Goal: Task Accomplishment & Management: Complete application form

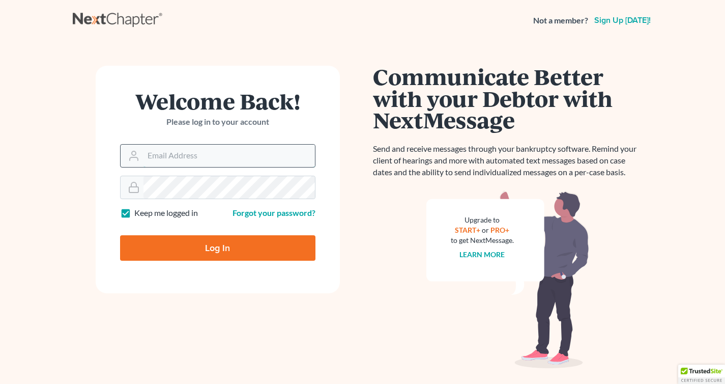
click at [190, 165] on input "Email Address" at bounding box center [228, 155] width 171 height 22
type input "[EMAIL_ADDRESS][DOMAIN_NAME]"
click at [239, 245] on input "Log In" at bounding box center [217, 247] width 195 height 25
type input "Thinking..."
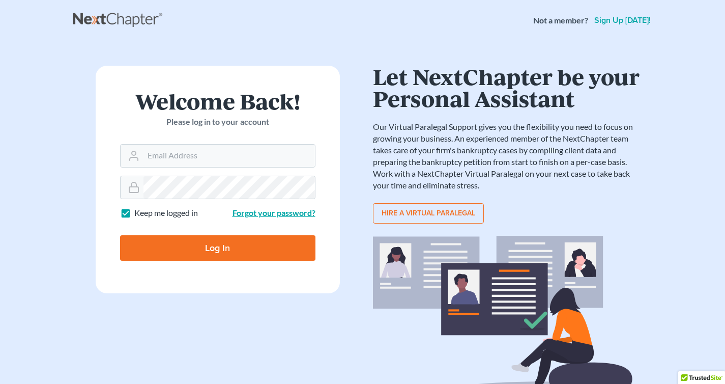
click at [266, 212] on link "Forgot your password?" at bounding box center [273, 213] width 83 height 10
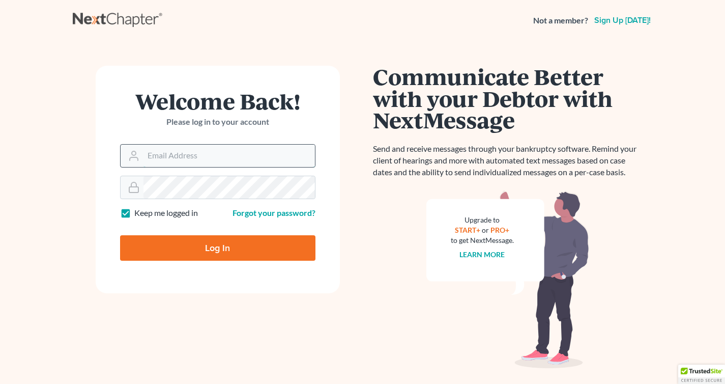
click at [206, 155] on input "Email Address" at bounding box center [228, 155] width 171 height 22
type input "info@javiersara.com"
click at [199, 199] on form "Welcome Back! Please log in to your account Email Address info@javiersara.com P…" at bounding box center [218, 179] width 244 height 227
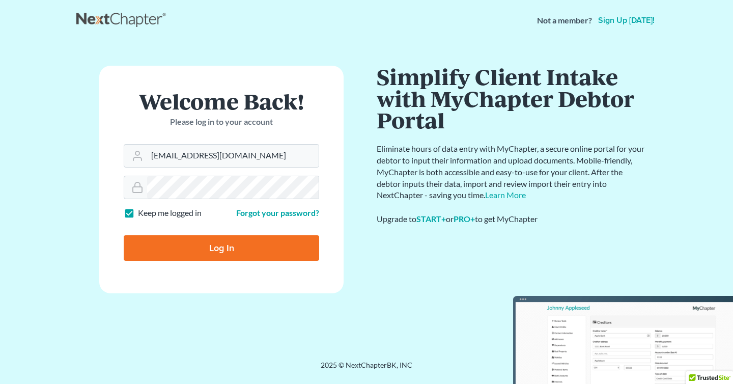
click at [86, 175] on div "Welcome Back! Please log in to your account Email Address info@javiersara.com P…" at bounding box center [221, 201] width 290 height 270
click at [158, 244] on input "Log In" at bounding box center [221, 247] width 195 height 25
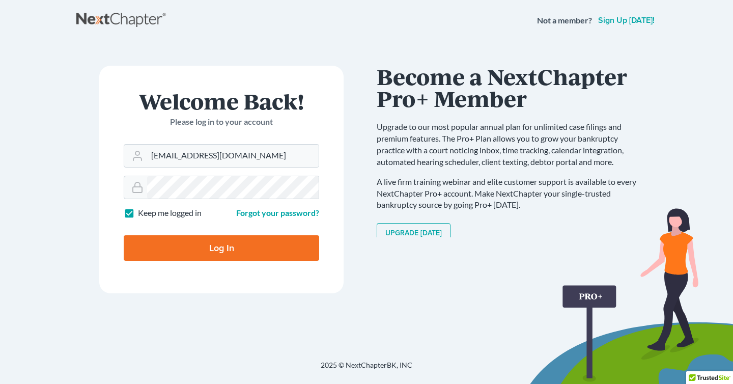
type input "Thinking..."
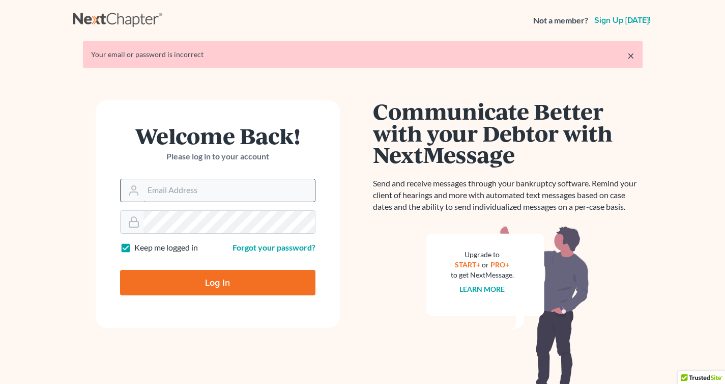
click at [171, 195] on input "Email Address" at bounding box center [228, 190] width 171 height 22
click at [166, 262] on div "Log In" at bounding box center [217, 278] width 195 height 34
click at [249, 245] on link "Forgot your password?" at bounding box center [273, 247] width 83 height 10
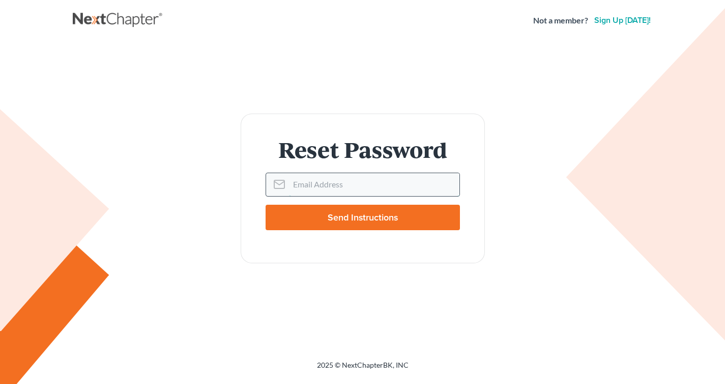
click at [313, 190] on input "Email Address" at bounding box center [374, 184] width 170 height 22
type input "[EMAIL_ADDRESS][DOMAIN_NAME]"
click at [360, 212] on input "Send Instructions" at bounding box center [363, 216] width 194 height 25
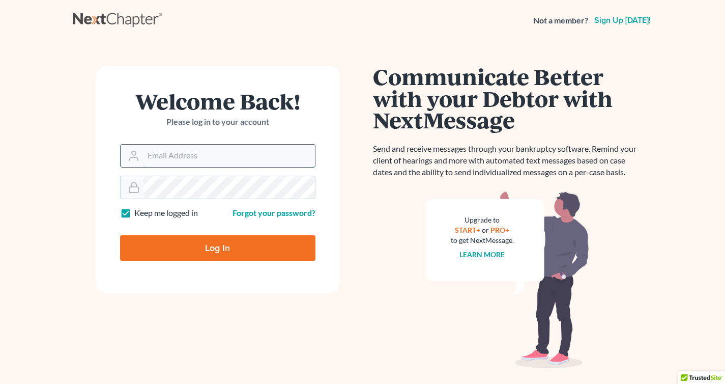
click at [222, 158] on input "Email Address" at bounding box center [228, 155] width 171 height 22
type input "[EMAIL_ADDRESS][DOMAIN_NAME]"
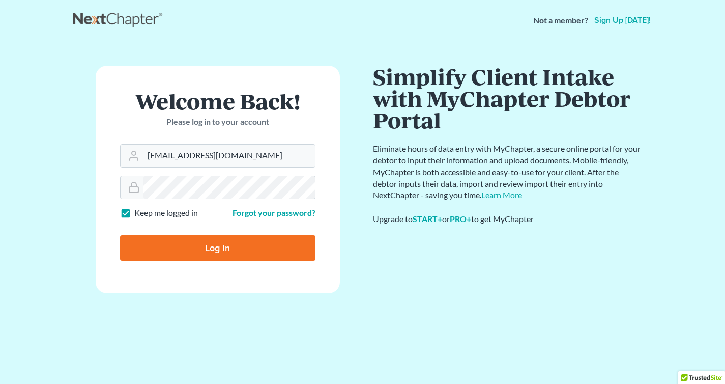
click at [239, 240] on input "Log In" at bounding box center [217, 247] width 195 height 25
type input "Thinking..."
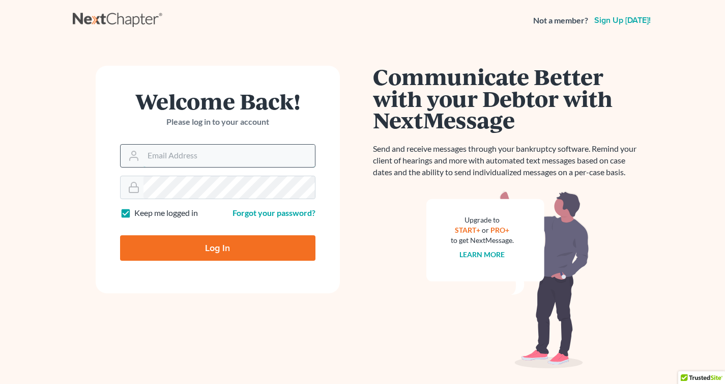
click at [210, 157] on input "Email Address" at bounding box center [228, 155] width 171 height 22
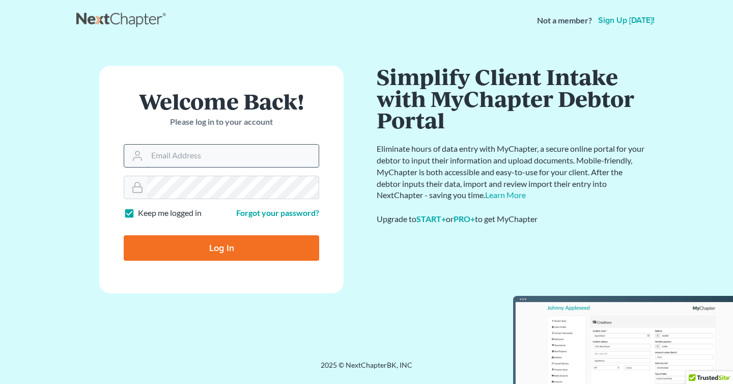
type input "[EMAIL_ADDRESS][DOMAIN_NAME]"
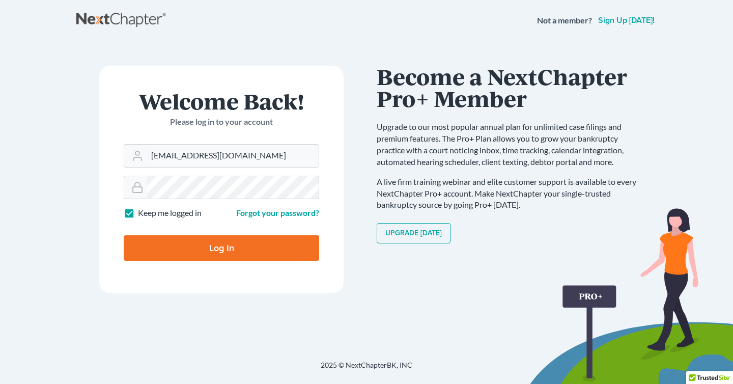
click at [107, 232] on form "Welcome Back! Please log in to your account Email Address [EMAIL_ADDRESS][DOMAI…" at bounding box center [221, 179] width 244 height 227
click at [153, 246] on input "Log In" at bounding box center [221, 247] width 195 height 25
type input "Thinking..."
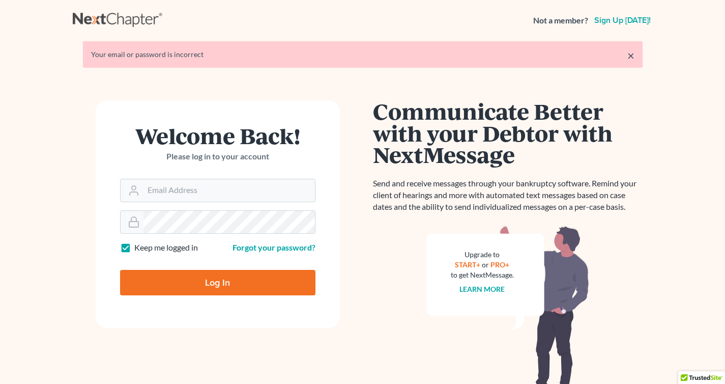
click at [631, 58] on link "×" at bounding box center [630, 55] width 7 height 12
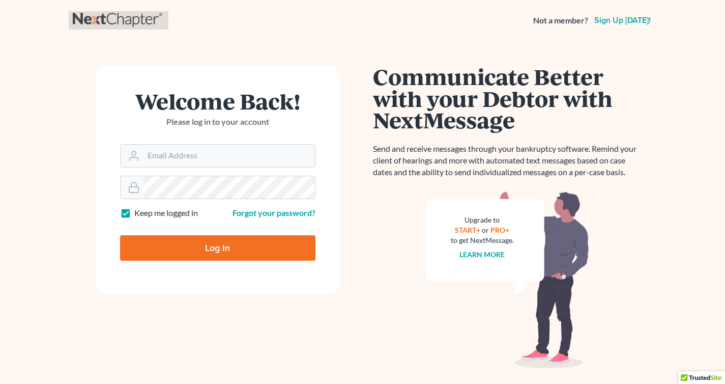
click at [130, 26] on link at bounding box center [119, 20] width 92 height 18
click at [239, 214] on link "Forgot your password?" at bounding box center [273, 213] width 83 height 10
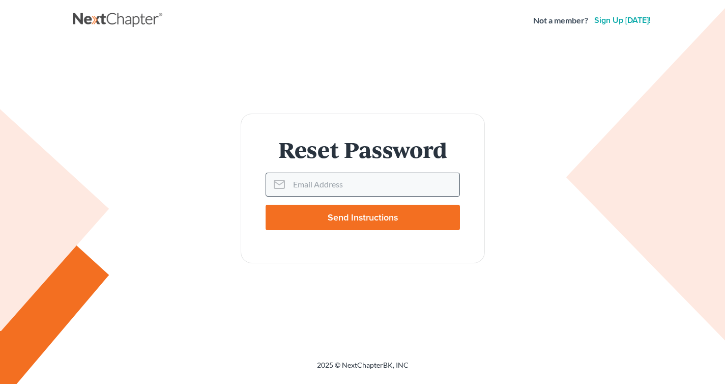
click at [288, 190] on div at bounding box center [277, 184] width 23 height 22
click at [310, 186] on input "Email Address" at bounding box center [374, 184] width 170 height 22
type input "info@javiersara.com"
click at [276, 131] on form "Reset Password Email Address info@javiersara.com Send Instructions" at bounding box center [363, 187] width 244 height 149
click at [316, 221] on input "Send Instructions" at bounding box center [363, 216] width 194 height 25
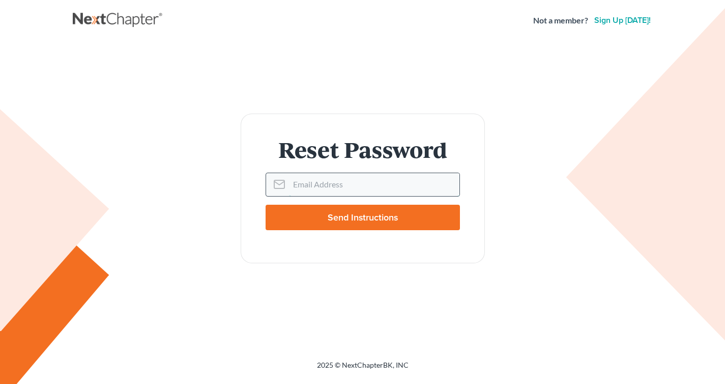
click at [294, 189] on input "Email Address" at bounding box center [374, 184] width 170 height 22
paste input "[EMAIL_ADDRESS][DOMAIN_NAME]"
type input "[EMAIL_ADDRESS][DOMAIN_NAME]"
click at [299, 216] on input "Send Instructions" at bounding box center [363, 216] width 194 height 25
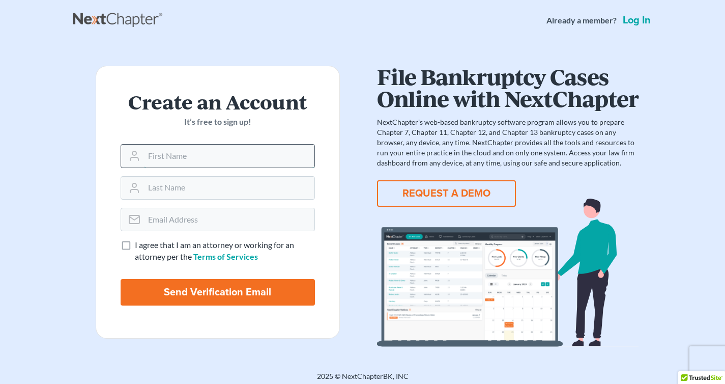
click at [208, 156] on input "text" at bounding box center [229, 155] width 170 height 22
type input "[PERSON_NAME]"
type input "sara"
type input "info@javiersara.com"
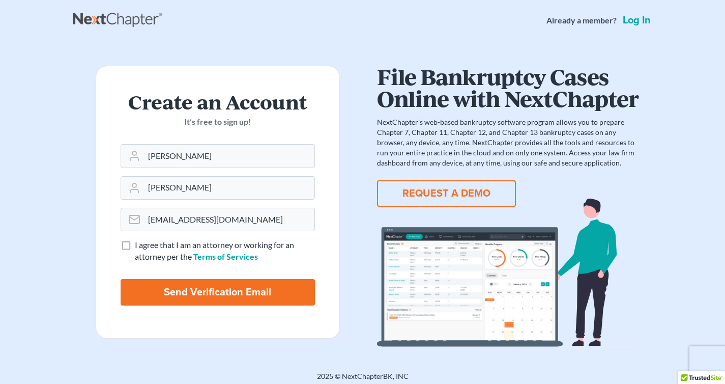
click at [135, 244] on label "I agree that I am an attorney or working for an attorney per the Terms of Servi…" at bounding box center [225, 250] width 180 height 23
click at [139, 244] on input "I agree that I am an attorney or working for an attorney per the Terms of Servi…" at bounding box center [142, 242] width 7 height 7
checkbox input "true"
click at [186, 294] on input "Send Verification Email" at bounding box center [218, 292] width 194 height 26
type input "Thinking..."
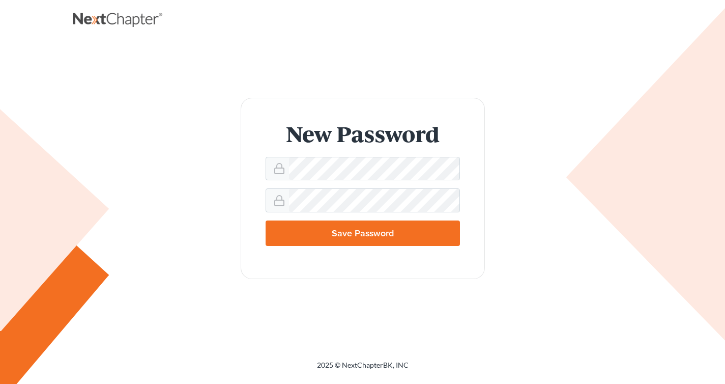
click at [302, 233] on input "Save Password" at bounding box center [363, 232] width 194 height 25
type input "Thinking..."
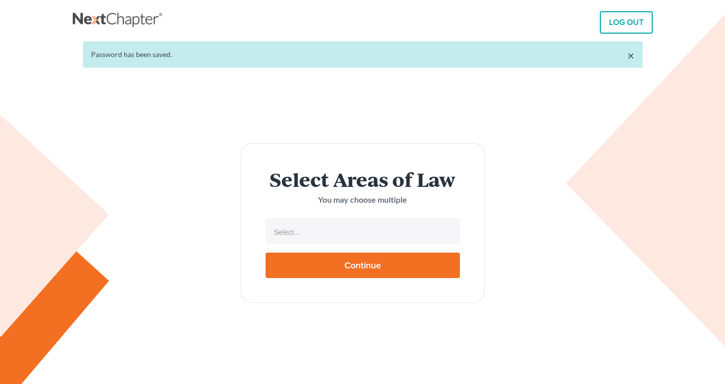
select select
click at [318, 230] on input "text" at bounding box center [362, 231] width 180 height 15
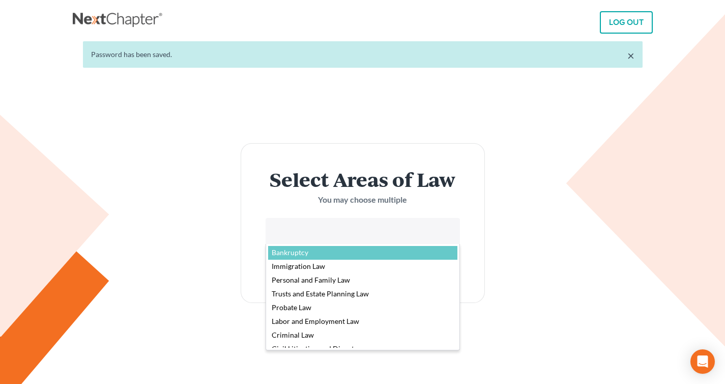
select select "4556"
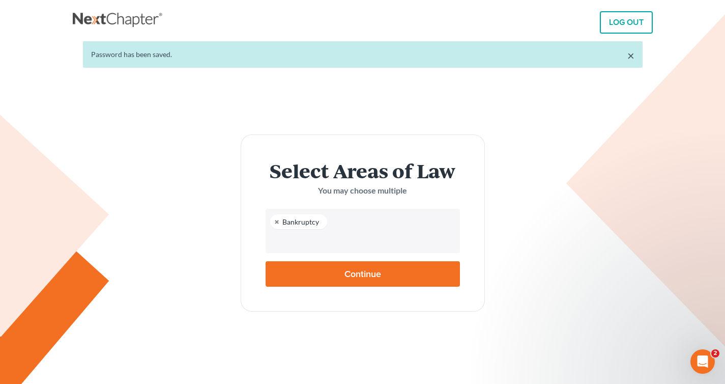
click at [312, 275] on input "Continue" at bounding box center [363, 273] width 194 height 25
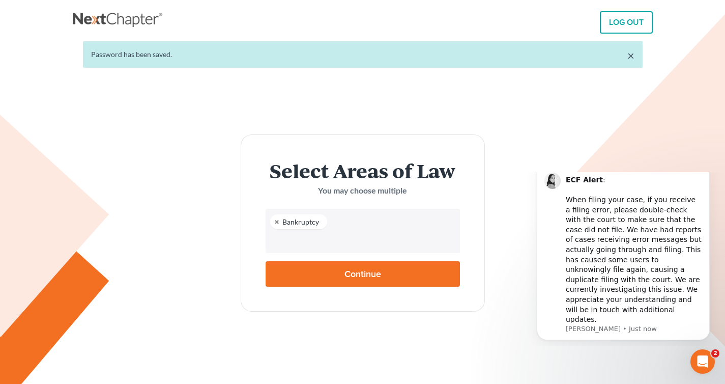
type input "Thinking..."
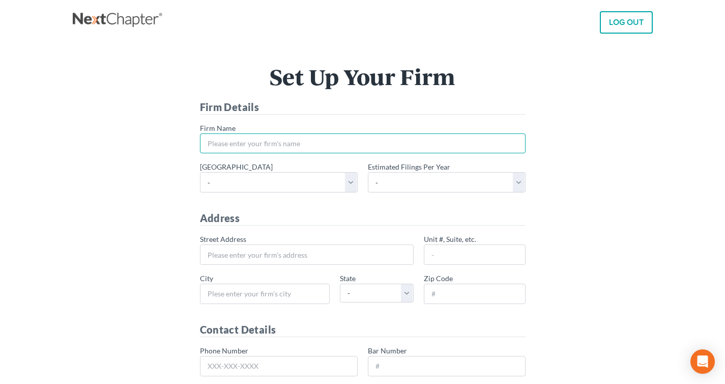
click at [288, 147] on input "* Firm Name" at bounding box center [363, 143] width 326 height 20
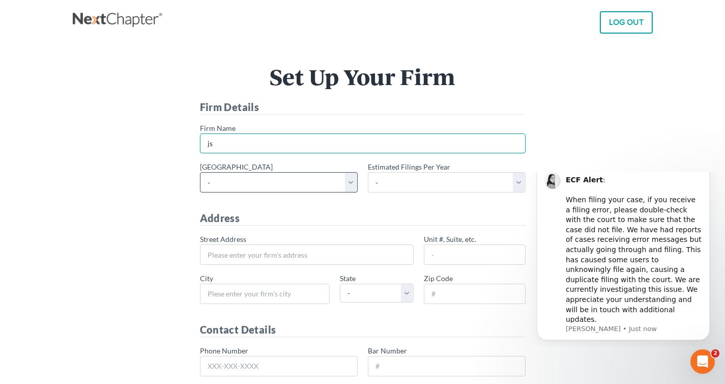
type input "js"
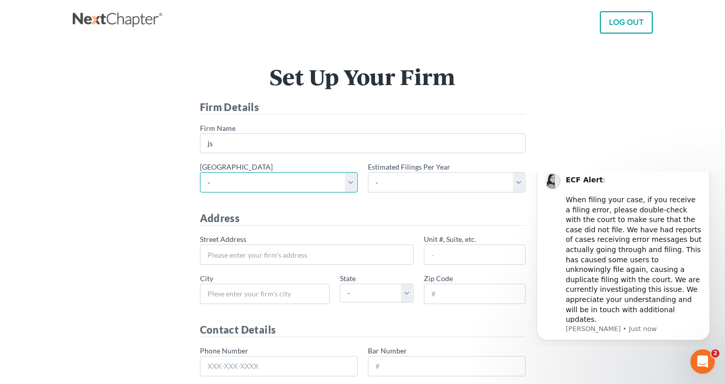
click at [258, 183] on select "- [US_STATE] - [GEOGRAPHIC_DATA] [US_STATE] - [GEOGRAPHIC_DATA][US_STATE] - Sou…" at bounding box center [279, 182] width 158 height 20
select select "80"
click at [200, 172] on select "- [US_STATE] - [GEOGRAPHIC_DATA] [US_STATE] - [GEOGRAPHIC_DATA][US_STATE] - Sou…" at bounding box center [279, 182] width 158 height 20
click at [393, 184] on select "- 1-10 11-50 50+" at bounding box center [447, 182] width 158 height 20
select select "1"
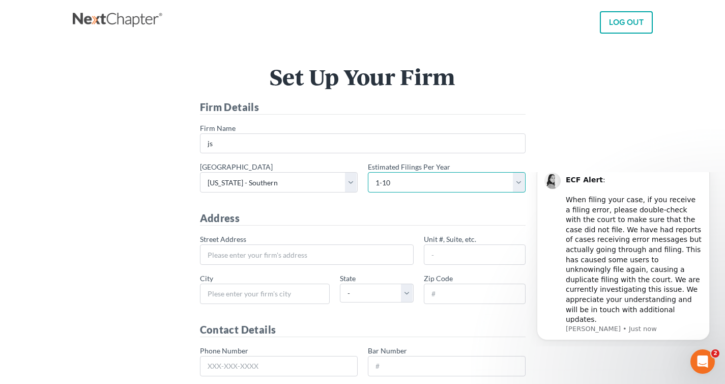
click at [368, 172] on select "- 1-10 11-50 50+" at bounding box center [447, 182] width 158 height 20
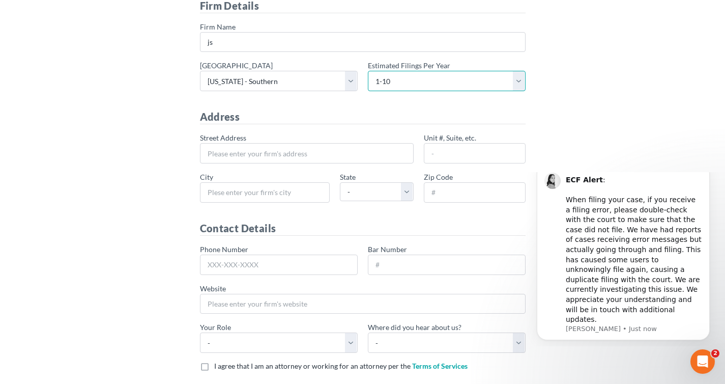
scroll to position [132, 0]
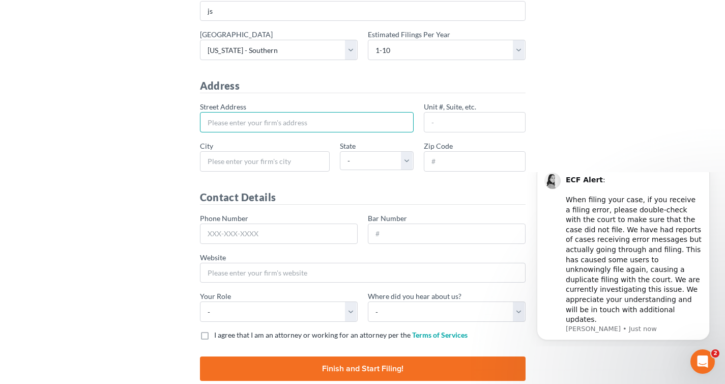
click at [279, 129] on input "* Street Address" at bounding box center [307, 122] width 214 height 20
type input "11211 katy freeway"
type input "k"
type input "[GEOGRAPHIC_DATA]"
select select "[GEOGRAPHIC_DATA]"
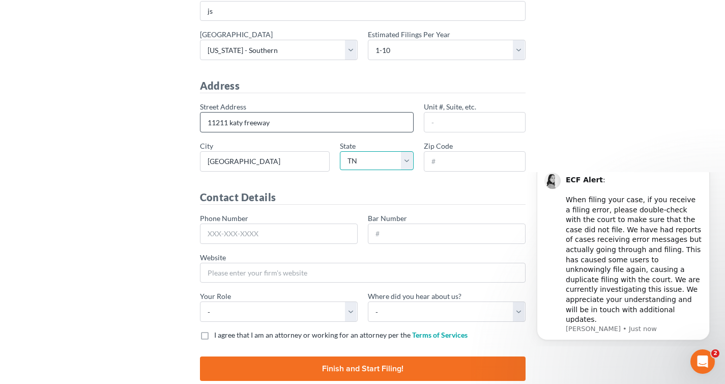
click at [340, 151] on select "- AL AK AR AZ CA CO CT DE DC [GEOGRAPHIC_DATA] [GEOGRAPHIC_DATA] GU HI ID IL IN…" at bounding box center [377, 160] width 74 height 19
type input "6"
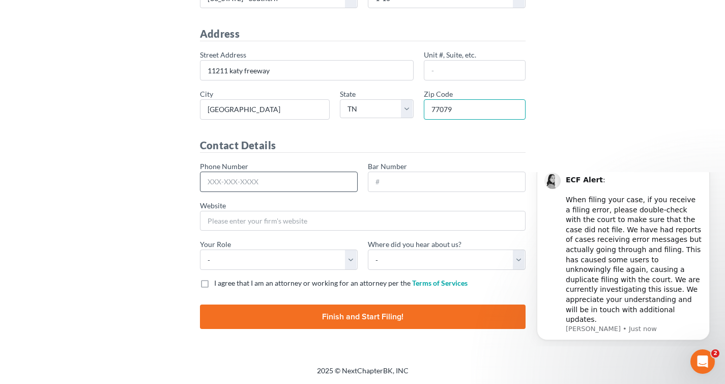
type input "77079"
click at [235, 178] on input "Phone Number" at bounding box center [279, 181] width 158 height 20
type input "[PHONE_NUMBER]"
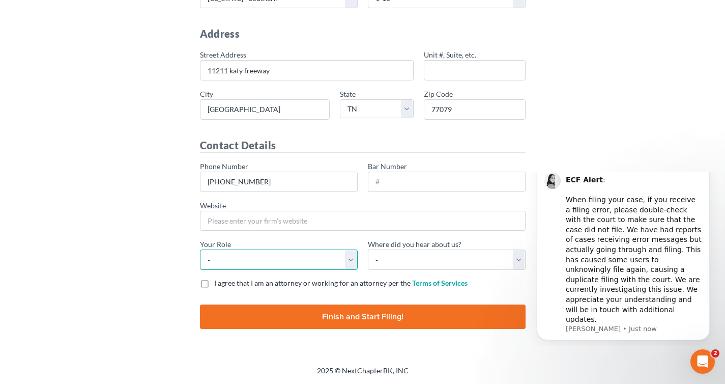
click at [246, 259] on select "- Attorney Paralegal Assistant" at bounding box center [279, 259] width 158 height 20
select select "attorney"
click at [200, 249] on select "- Attorney Paralegal Assistant" at bounding box center [279, 259] width 158 height 20
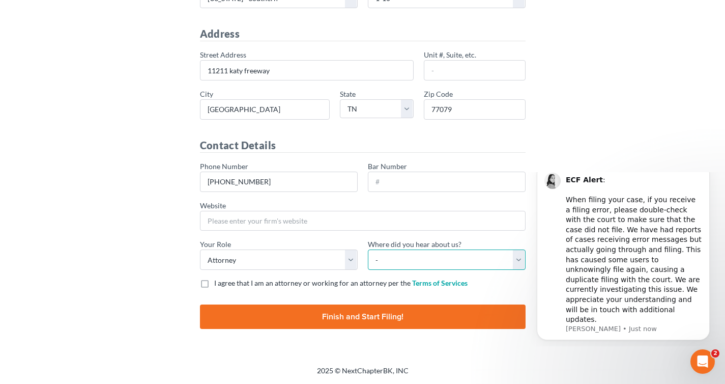
click at [373, 259] on select "- Bar association Capterra Clio Email Facebook Google Word of mouth Other" at bounding box center [447, 259] width 158 height 20
select select "Email"
click at [368, 249] on select "- Bar association Capterra Clio Email Facebook Google Word of mouth Other" at bounding box center [447, 259] width 158 height 20
click at [214, 284] on label "I agree that I am an attorney or working for an attorney per the Terms of Servi…" at bounding box center [340, 283] width 253 height 10
click at [218, 284] on input "I agree that I am an attorney or working for an attorney per the Terms of Servi…" at bounding box center [221, 281] width 7 height 7
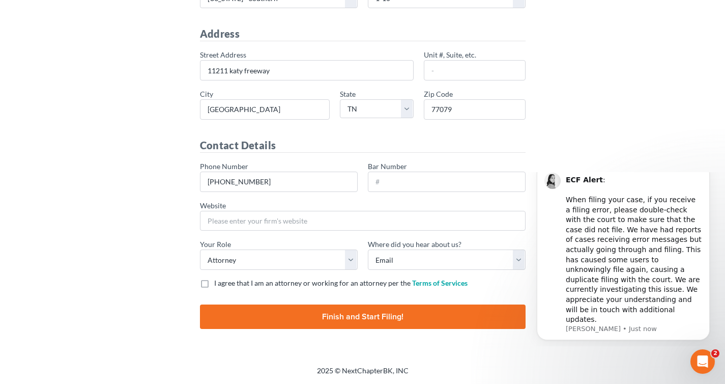
checkbox input "true"
click at [224, 317] on input "Finish and Start Filing!" at bounding box center [363, 316] width 326 height 24
type input "Thinking..."
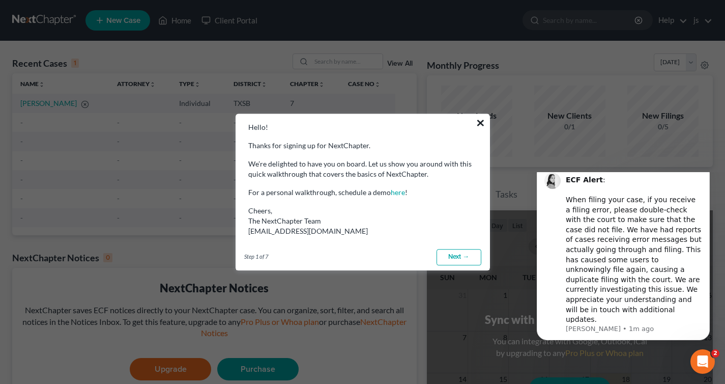
click at [480, 122] on button "×" at bounding box center [481, 122] width 10 height 16
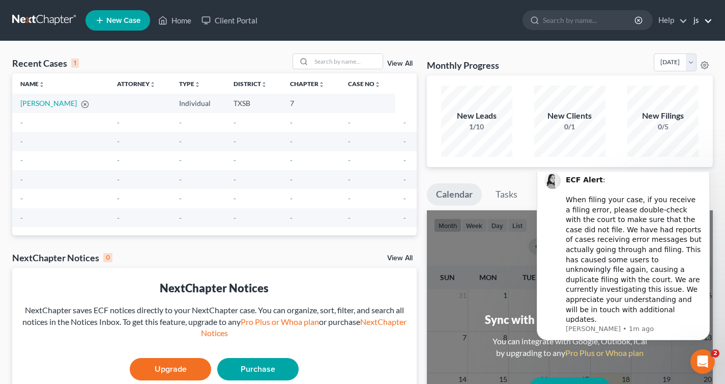
click at [707, 22] on link "js" at bounding box center [700, 20] width 24 height 18
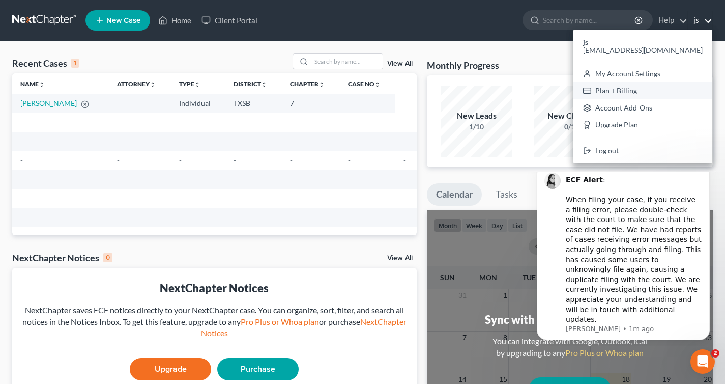
click at [666, 90] on link "Plan + Billing" at bounding box center [642, 90] width 139 height 17
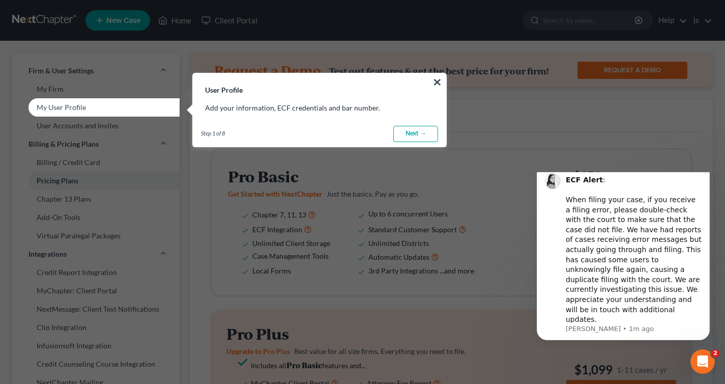
click at [708, 169] on icon "Dismiss notification" at bounding box center [707, 166] width 6 height 6
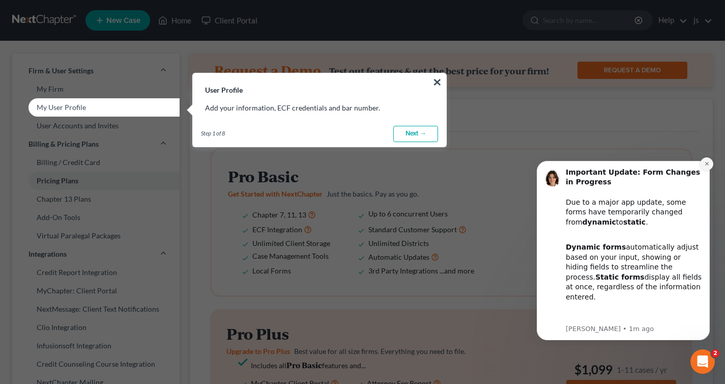
click at [704, 165] on icon "Dismiss notification" at bounding box center [707, 164] width 6 height 6
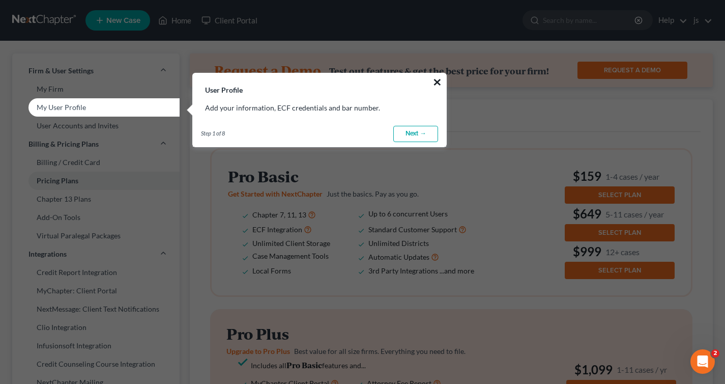
click at [436, 81] on button "×" at bounding box center [437, 82] width 10 height 16
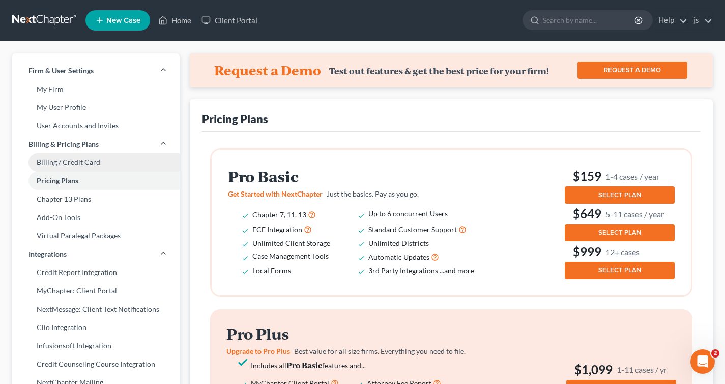
click at [108, 153] on link "Billing / Credit Card" at bounding box center [95, 162] width 167 height 18
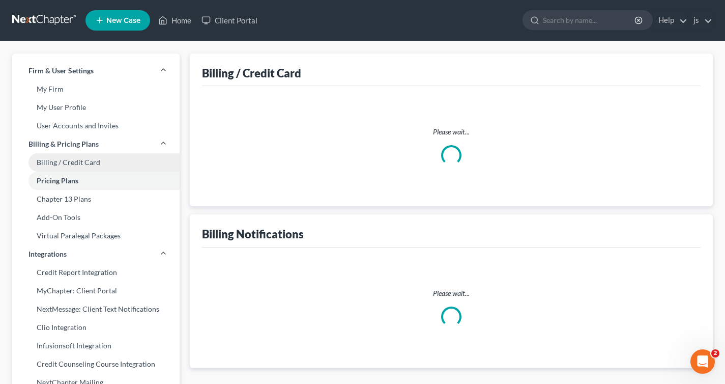
select select "45"
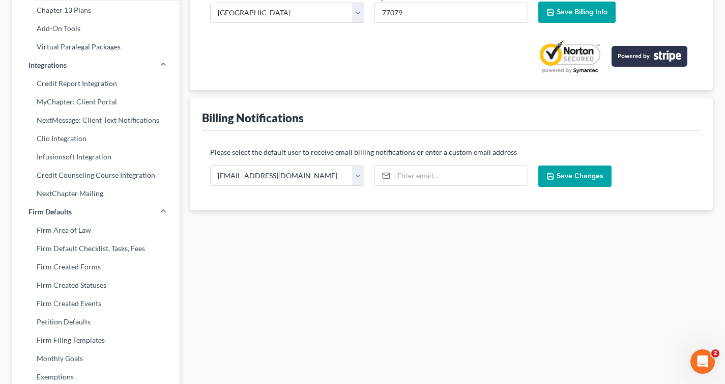
scroll to position [101, 0]
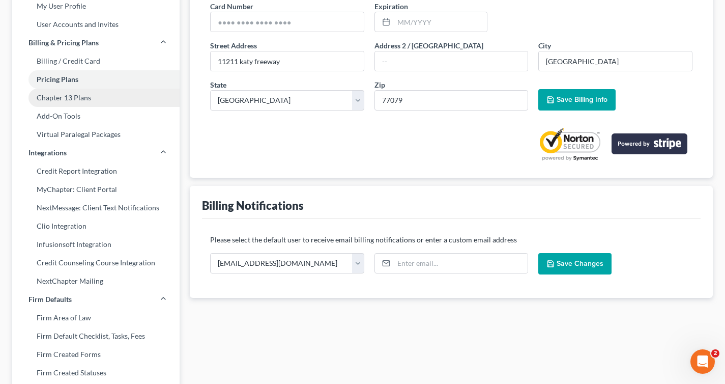
click at [71, 95] on link "Chapter 13 Plans" at bounding box center [95, 98] width 167 height 18
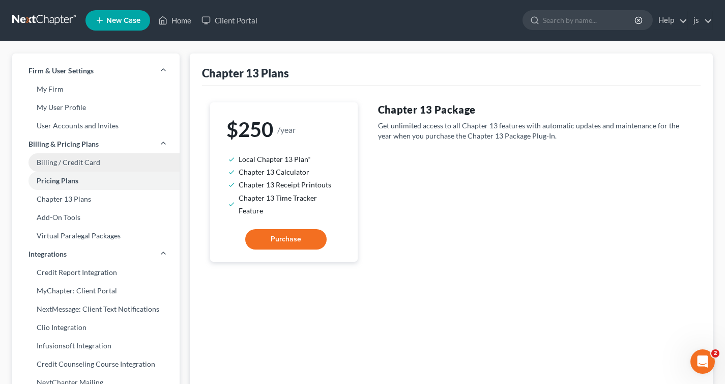
click at [83, 161] on link "Billing / Credit Card" at bounding box center [95, 162] width 167 height 18
select select "45"
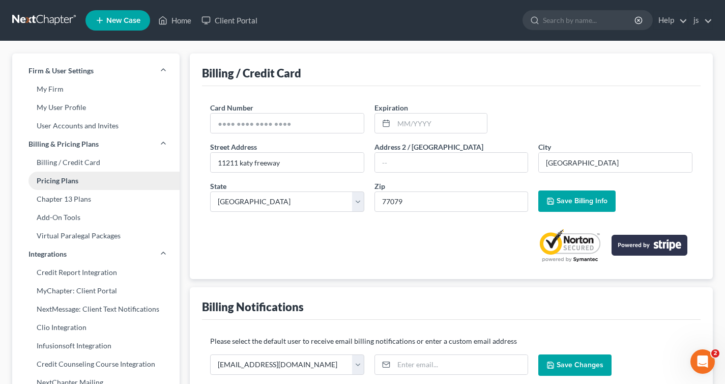
click at [85, 178] on link "Pricing Plans" at bounding box center [95, 180] width 167 height 18
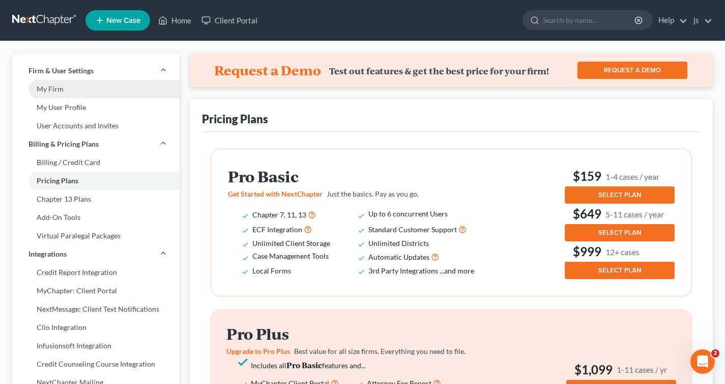
click at [62, 86] on link "My Firm" at bounding box center [95, 89] width 167 height 18
select select "24"
select select "45"
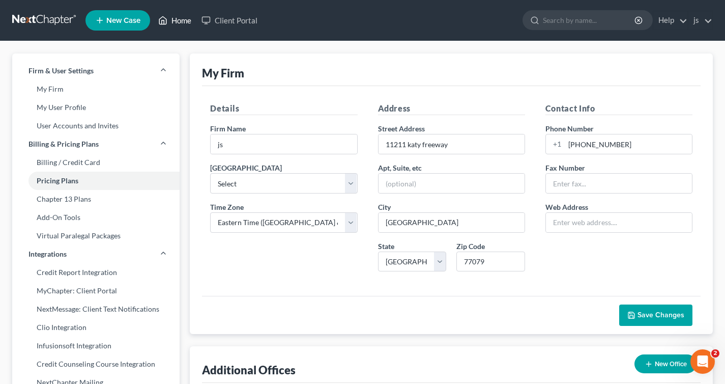
click at [185, 22] on link "Home" at bounding box center [174, 20] width 43 height 18
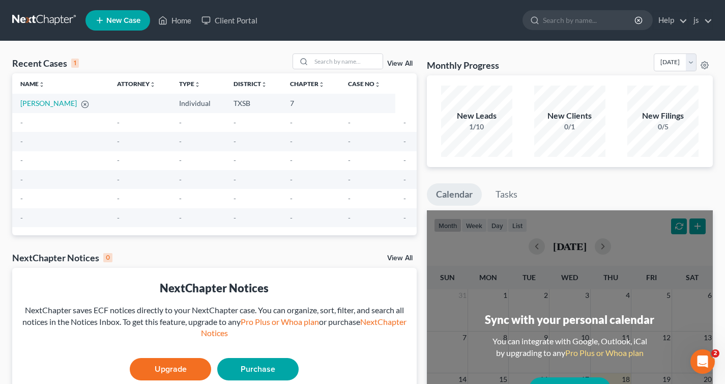
click at [128, 25] on link "New Case" at bounding box center [117, 20] width 65 height 20
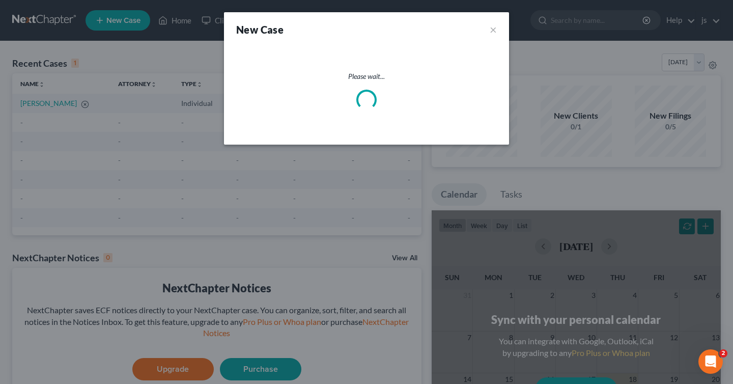
select select "79"
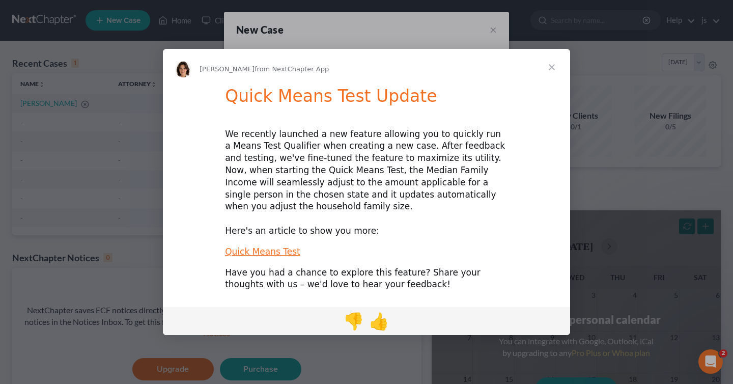
click at [552, 70] on span "Close" at bounding box center [551, 67] width 37 height 37
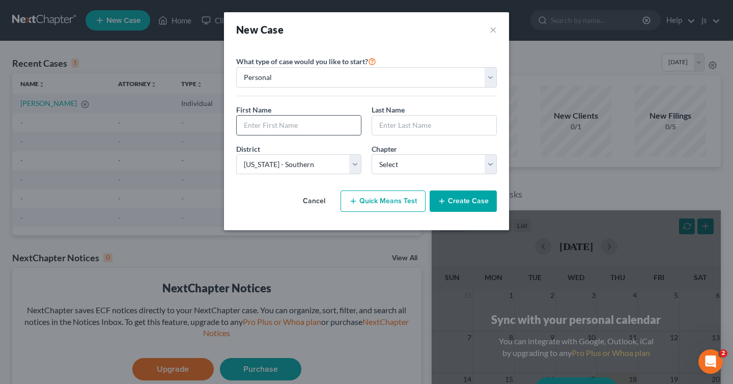
click at [331, 126] on input "text" at bounding box center [299, 124] width 124 height 19
type input "Okenys"
type input "[PERSON_NAME]"
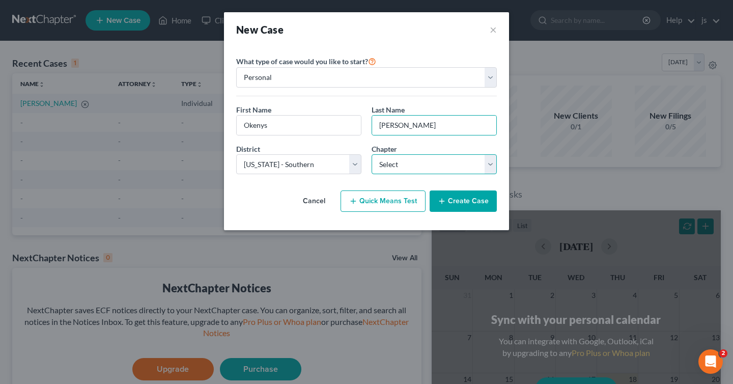
click at [421, 161] on select "Select 7 11 12 13" at bounding box center [433, 164] width 125 height 20
select select "0"
click at [371, 154] on select "Select 7 11 12 13" at bounding box center [433, 164] width 125 height 20
click at [446, 197] on icon "button" at bounding box center [441, 201] width 8 height 8
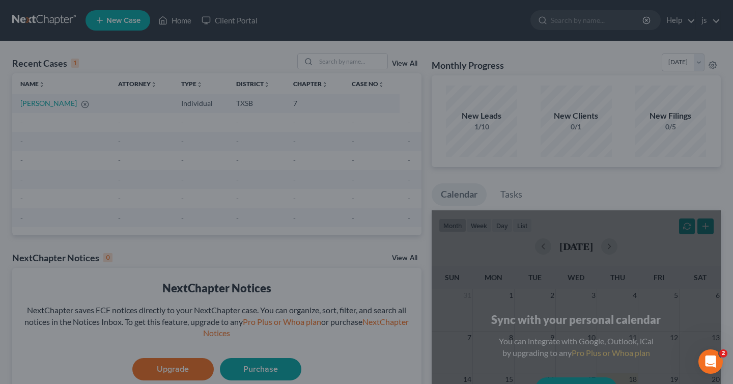
select select "10"
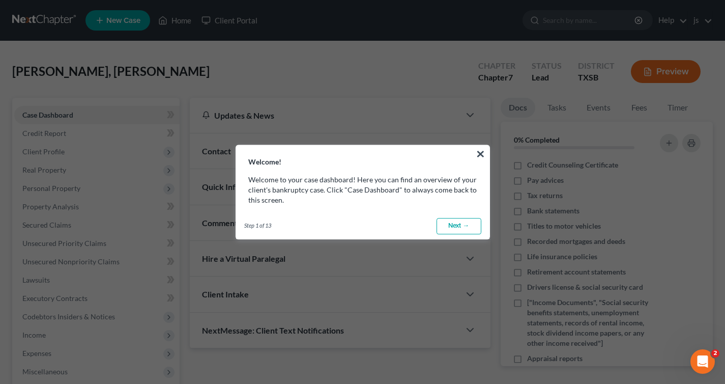
click at [454, 224] on link "Next →" at bounding box center [458, 226] width 45 height 16
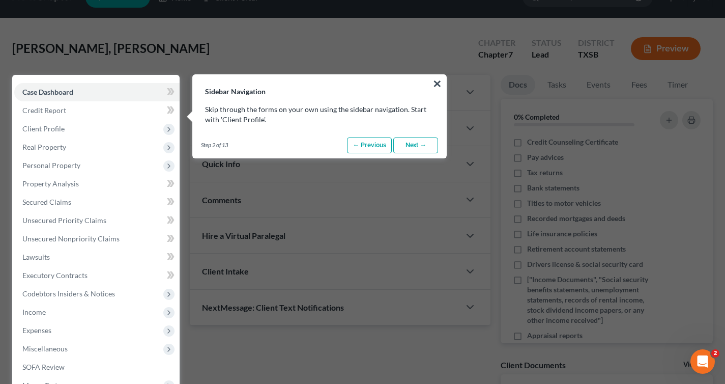
scroll to position [46, 0]
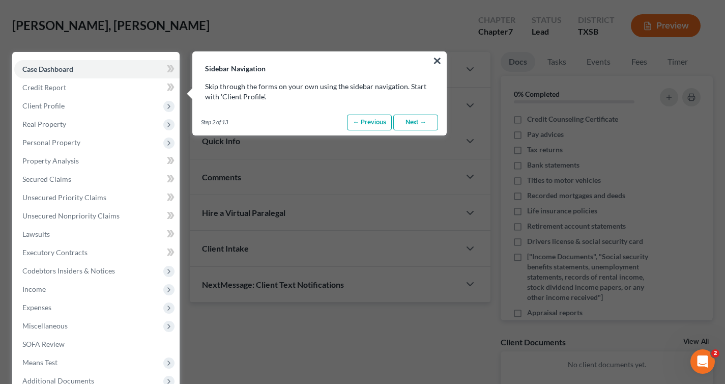
click at [406, 123] on link "Next →" at bounding box center [415, 122] width 45 height 16
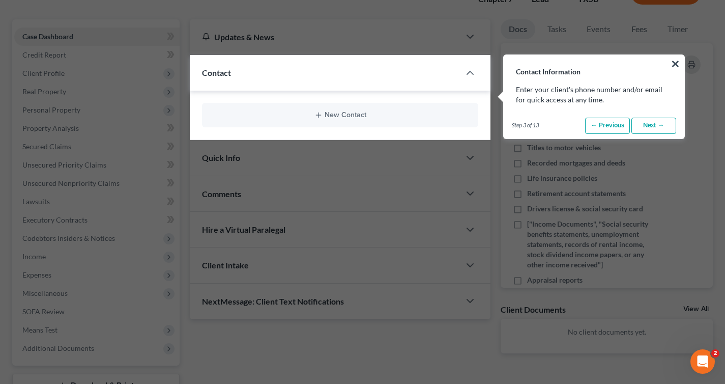
scroll to position [82, 0]
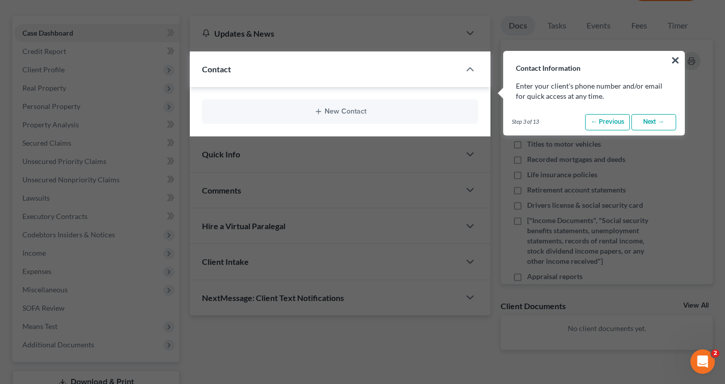
click at [650, 119] on link "Next →" at bounding box center [653, 122] width 45 height 16
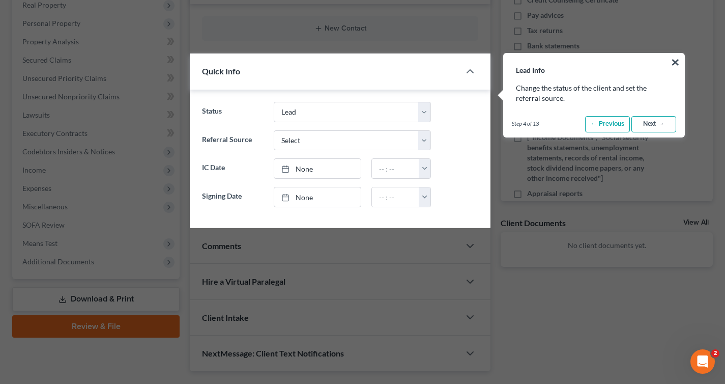
scroll to position [167, 0]
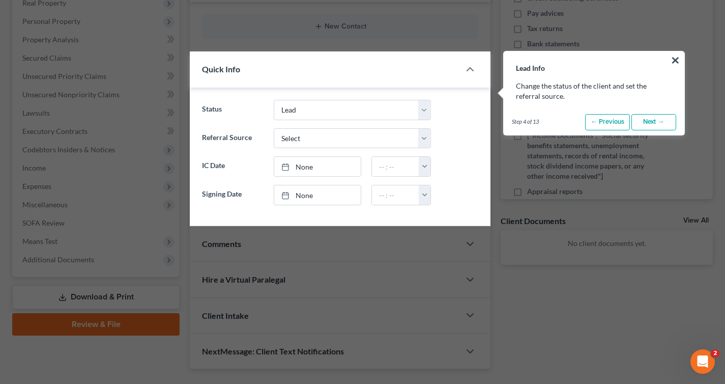
click at [644, 120] on link "Next →" at bounding box center [653, 122] width 45 height 16
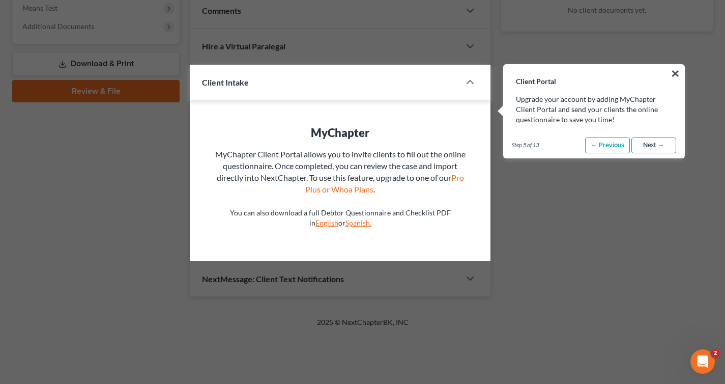
scroll to position [413, 0]
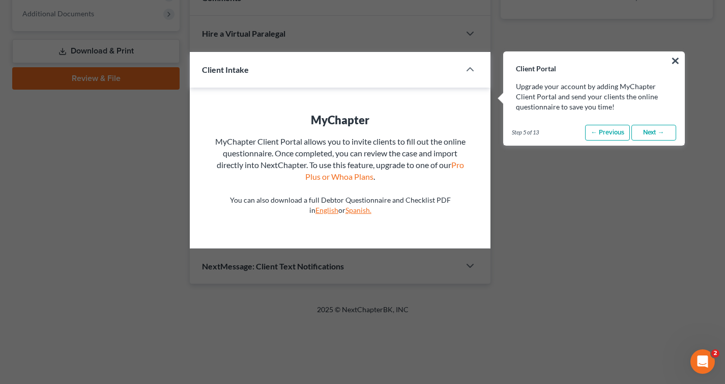
click at [651, 128] on link "Next →" at bounding box center [653, 133] width 45 height 16
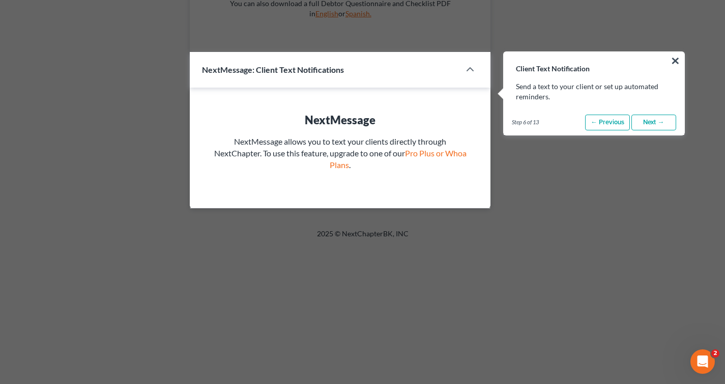
click at [655, 126] on link "Next →" at bounding box center [653, 122] width 45 height 16
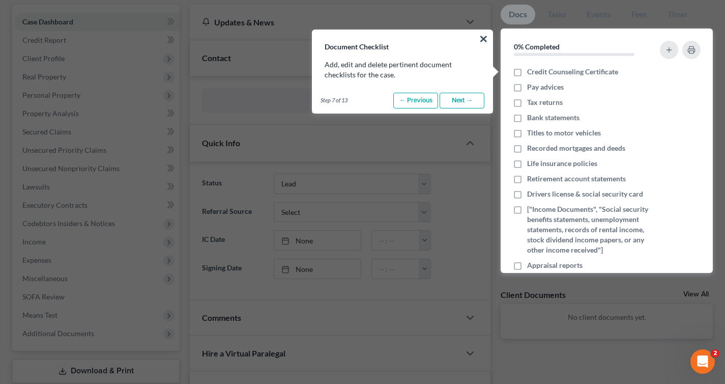
scroll to position [71, 0]
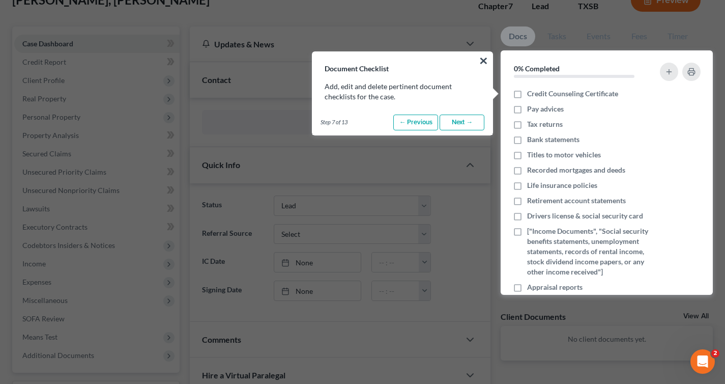
click at [468, 120] on link "Next →" at bounding box center [462, 122] width 45 height 16
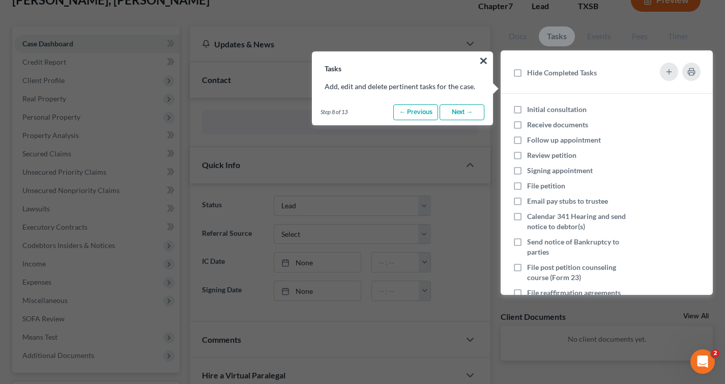
click at [468, 114] on link "Next →" at bounding box center [462, 112] width 45 height 16
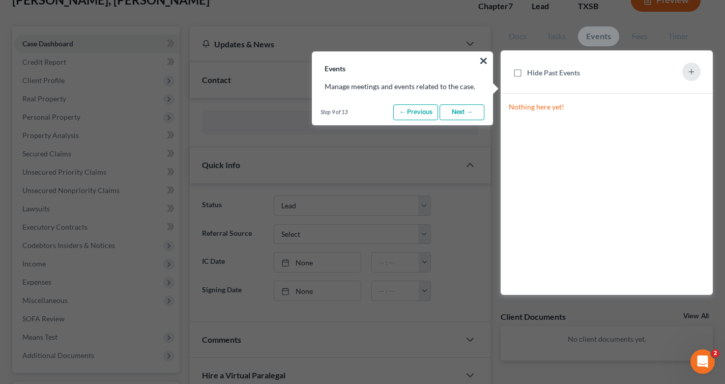
click at [468, 114] on link "Next →" at bounding box center [462, 112] width 45 height 16
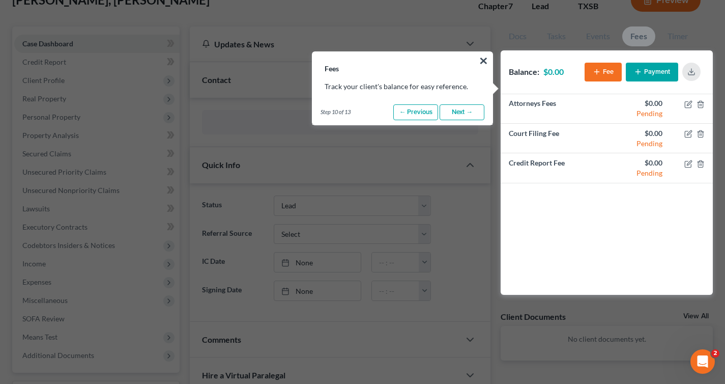
click at [469, 112] on link "Next →" at bounding box center [462, 112] width 45 height 16
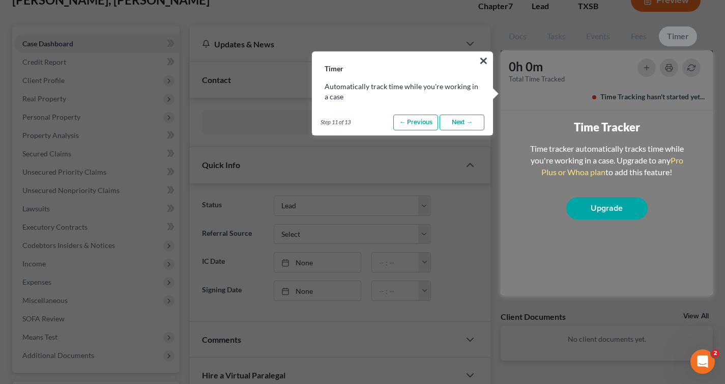
click at [465, 127] on link "Next →" at bounding box center [462, 122] width 45 height 16
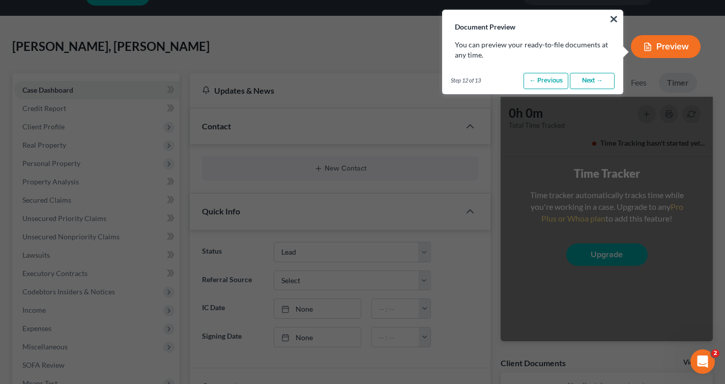
scroll to position [0, 0]
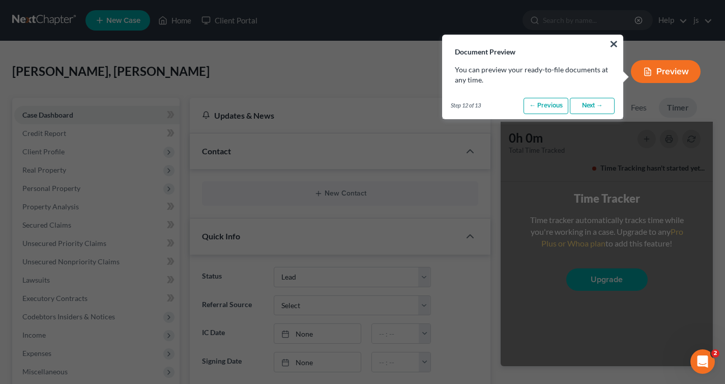
click at [596, 101] on link "Next →" at bounding box center [592, 106] width 45 height 16
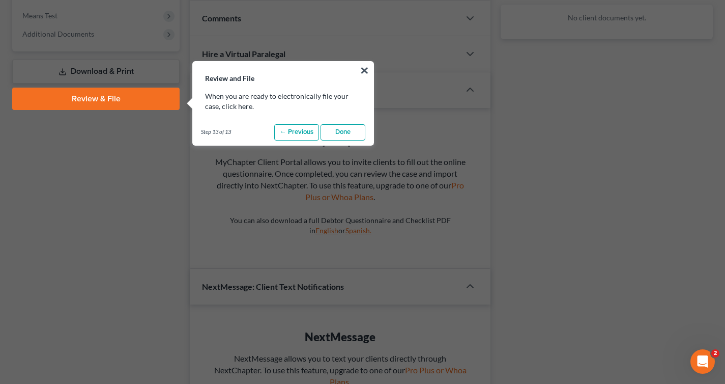
scroll to position [402, 0]
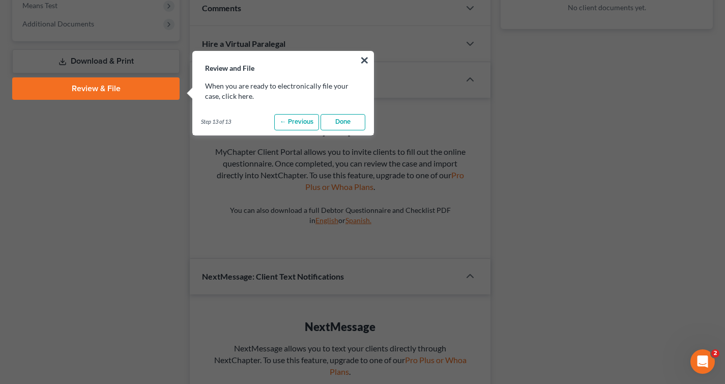
click at [345, 123] on link "Done" at bounding box center [342, 122] width 45 height 16
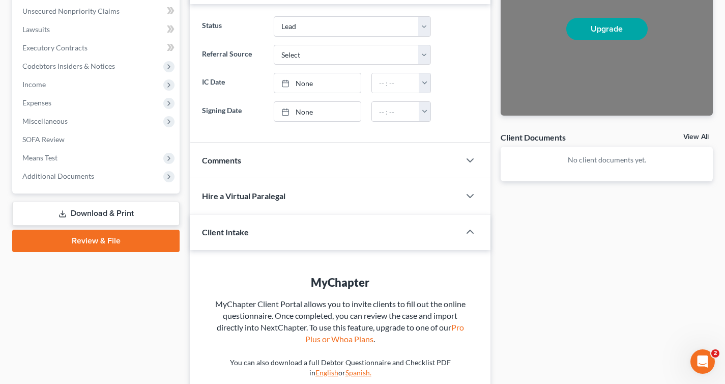
scroll to position [334, 0]
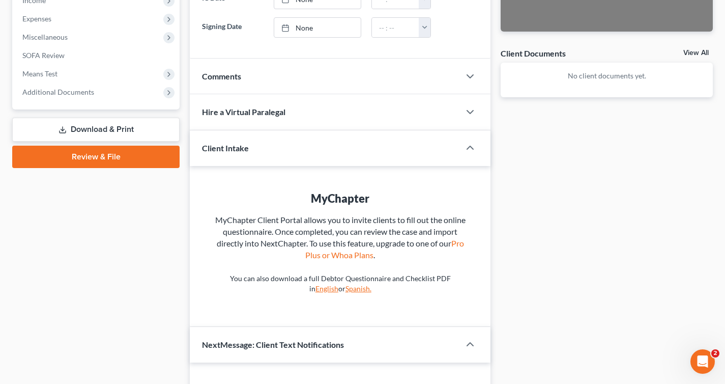
click at [106, 158] on link "Review & File" at bounding box center [95, 156] width 167 height 22
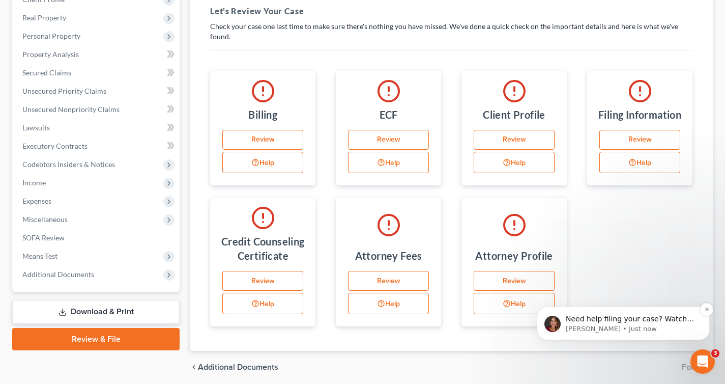
click at [586, 317] on p "Need help filing your case? Watch this video! Still need help? Here are two art…" at bounding box center [631, 319] width 131 height 10
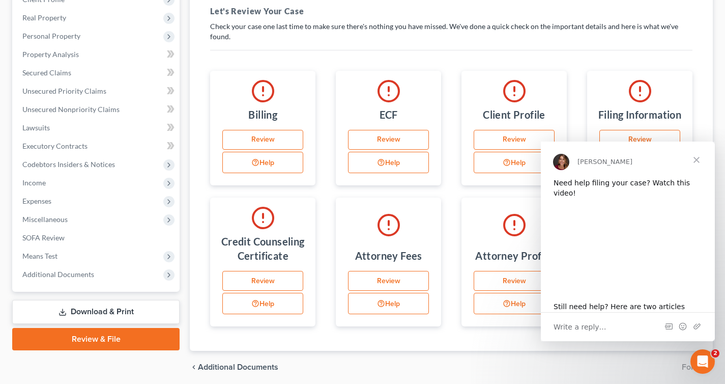
click at [700, 157] on span "Close" at bounding box center [696, 159] width 37 height 37
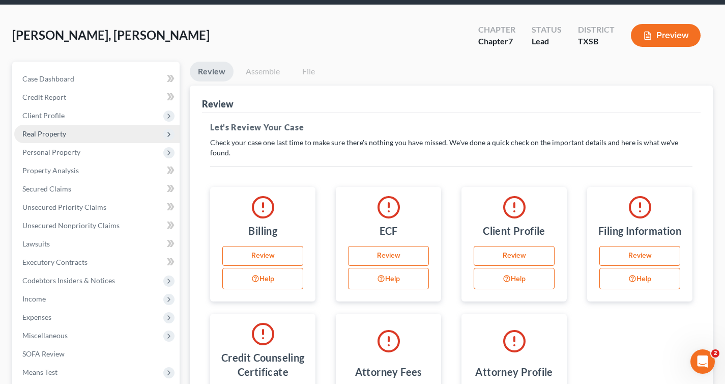
scroll to position [190, 0]
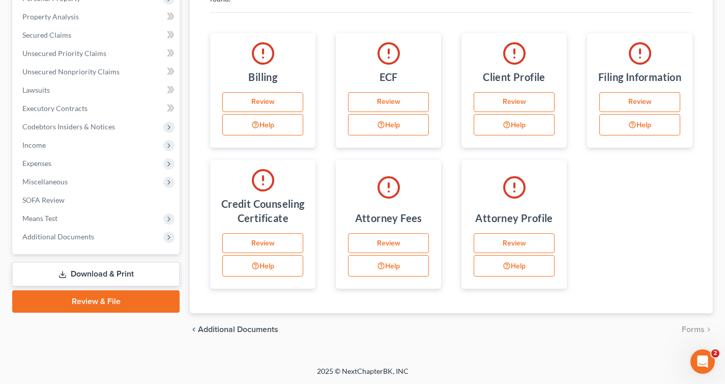
click at [101, 297] on link "Review & File" at bounding box center [95, 301] width 167 height 22
click at [109, 274] on link "Download & Print" at bounding box center [95, 274] width 167 height 24
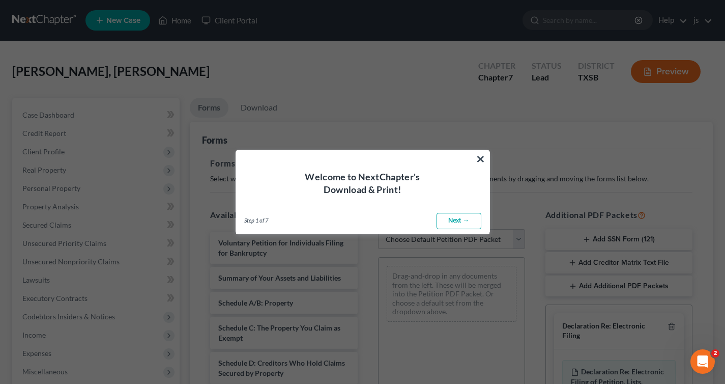
click at [456, 225] on link "Next →" at bounding box center [458, 221] width 45 height 16
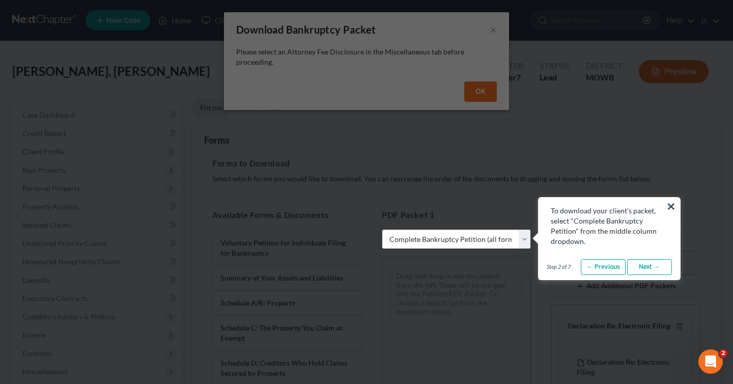
click at [649, 267] on link "Next →" at bounding box center [649, 267] width 45 height 16
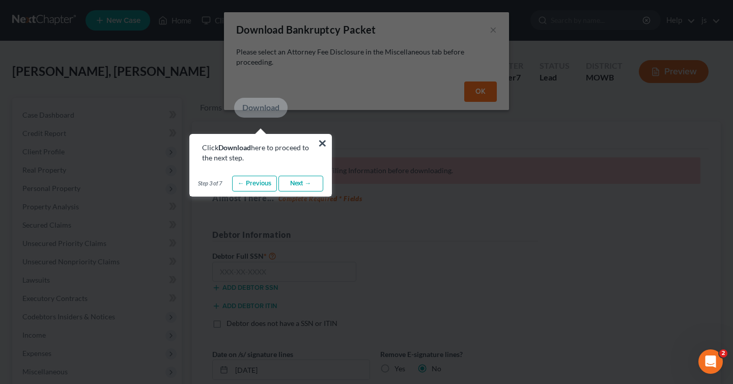
click at [305, 180] on link "Next →" at bounding box center [300, 184] width 45 height 16
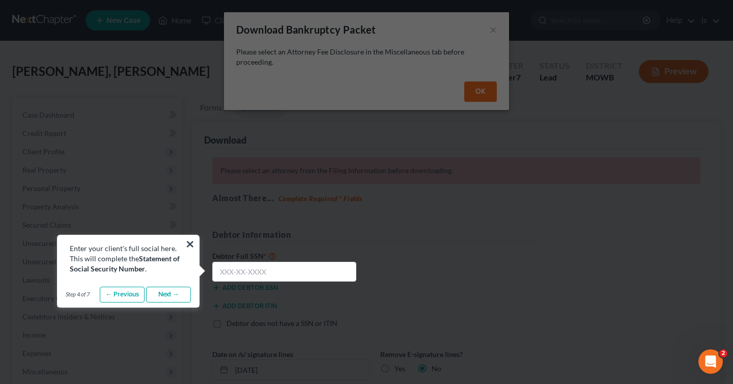
click at [166, 293] on link "Next →" at bounding box center [168, 294] width 45 height 16
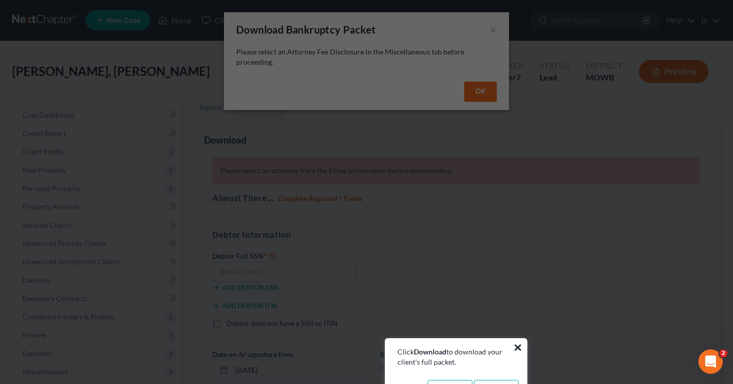
click at [517, 347] on button "×" at bounding box center [518, 347] width 10 height 16
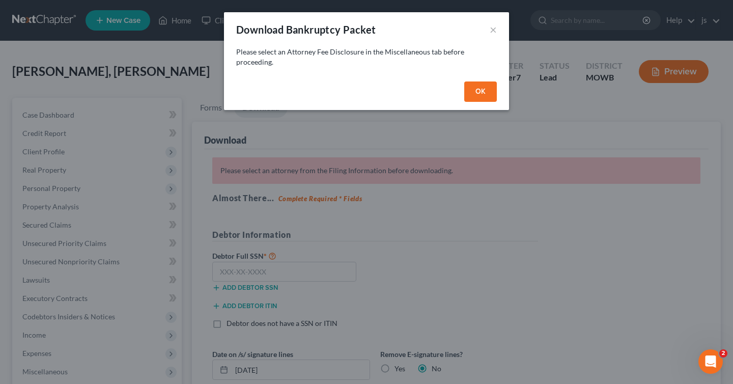
click at [479, 91] on button "OK" at bounding box center [480, 91] width 33 height 20
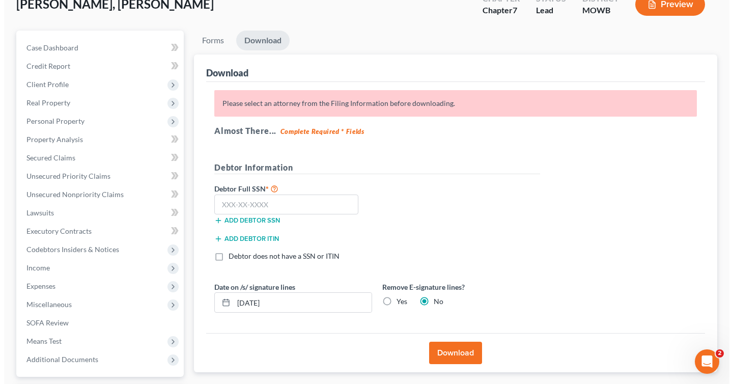
scroll to position [8, 0]
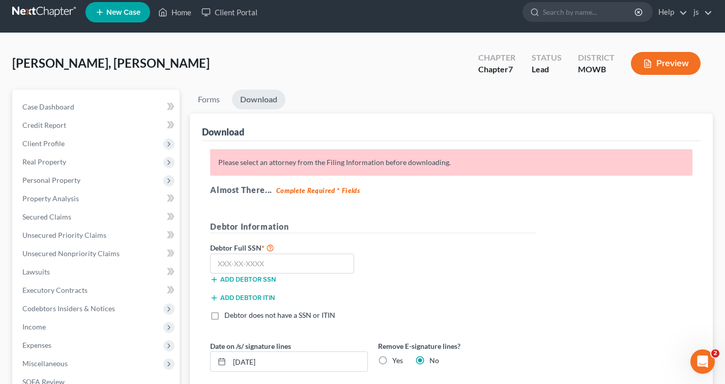
click at [654, 63] on button "Preview" at bounding box center [666, 63] width 70 height 23
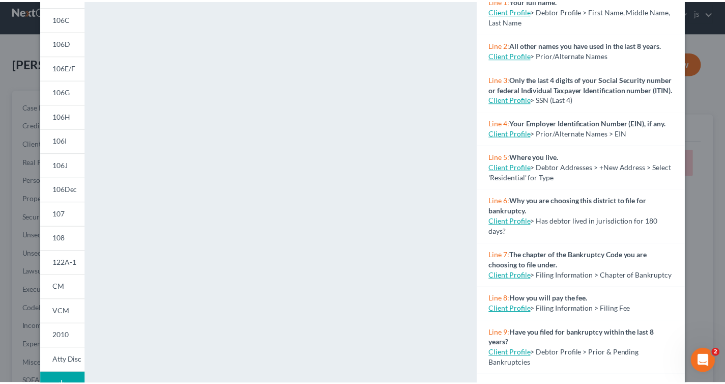
scroll to position [0, 0]
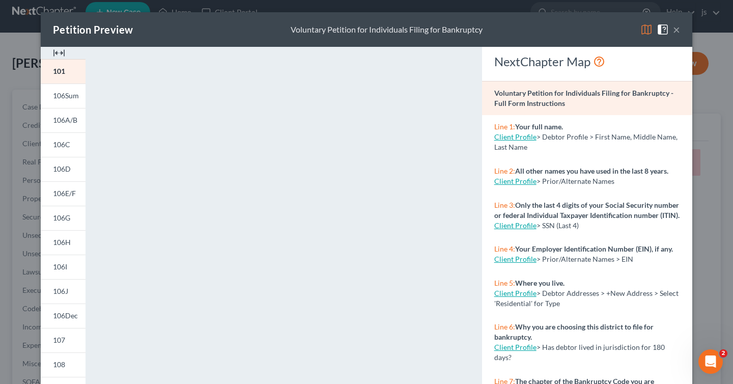
click at [674, 27] on button "×" at bounding box center [676, 29] width 7 height 12
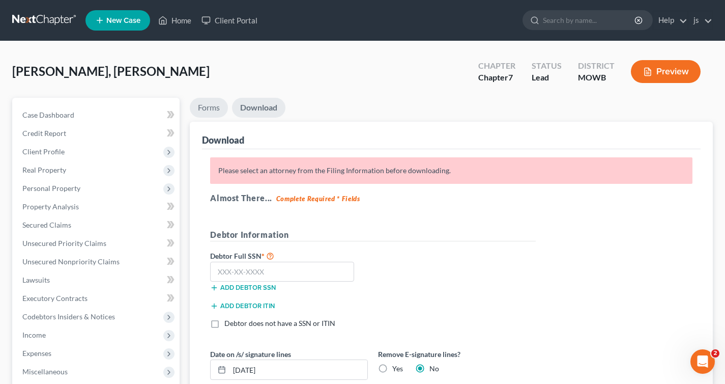
click at [212, 108] on link "Forms" at bounding box center [209, 108] width 38 height 20
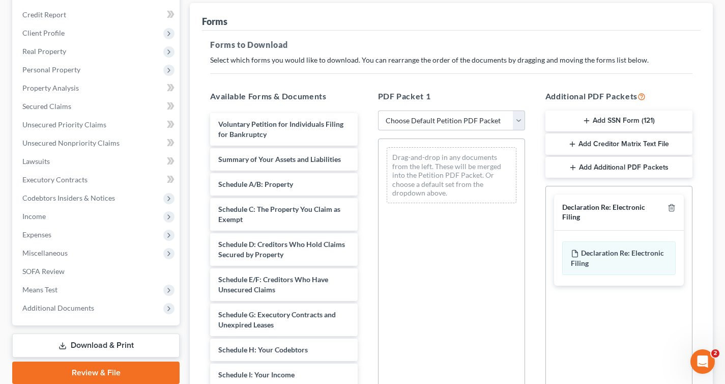
scroll to position [106, 0]
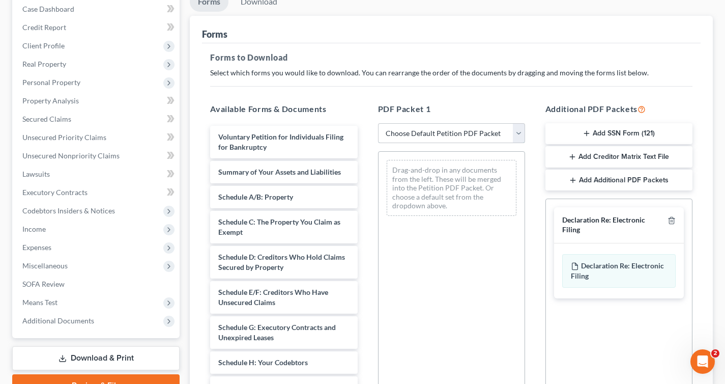
click at [437, 135] on select "Choose Default Petition PDF Packet Complete Bankruptcy Petition (all forms and …" at bounding box center [451, 133] width 147 height 20
select select "0"
click at [382, 123] on select "Choose Default Petition PDF Packet Complete Bankruptcy Petition (all forms and …" at bounding box center [451, 133] width 147 height 20
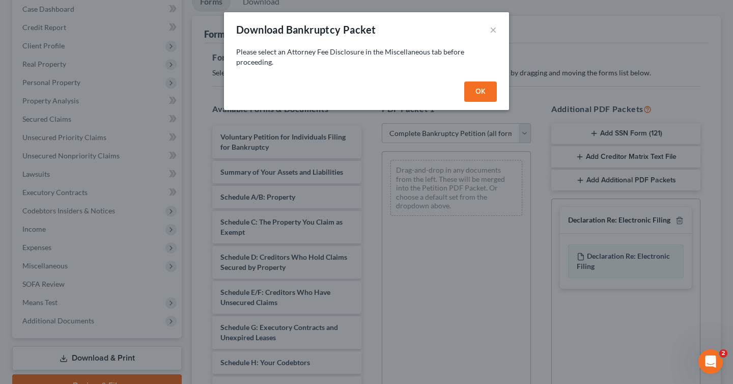
click at [488, 94] on button "OK" at bounding box center [480, 91] width 33 height 20
select select
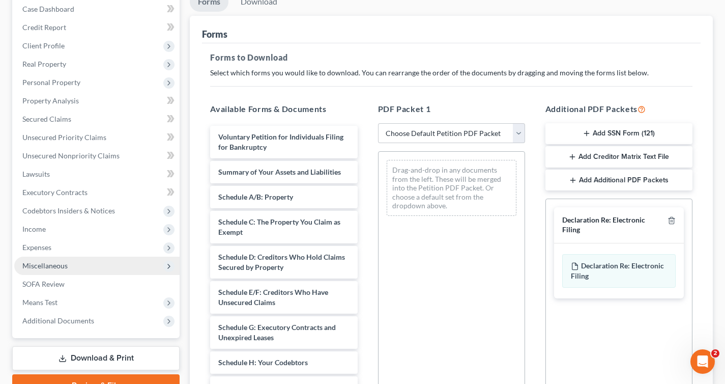
click at [69, 264] on span "Miscellaneous" at bounding box center [96, 265] width 165 height 18
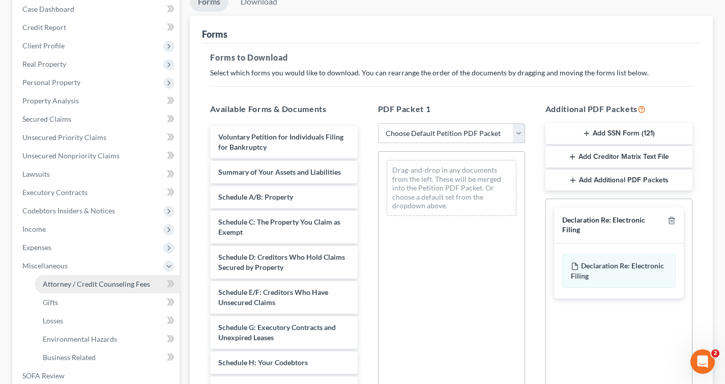
click at [89, 285] on span "Attorney / Credit Counseling Fees" at bounding box center [96, 283] width 107 height 9
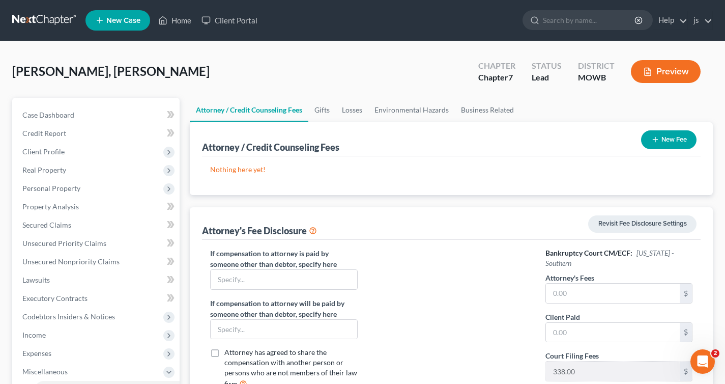
click at [659, 140] on button "New Fee" at bounding box center [668, 139] width 55 height 19
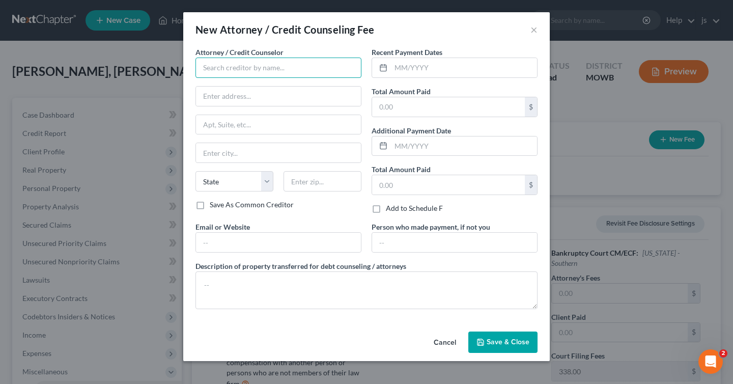
click at [291, 68] on input "text" at bounding box center [278, 67] width 166 height 20
click at [403, 102] on input "text" at bounding box center [448, 106] width 153 height 19
type input "1,000"
click at [386, 118] on div "Recent Payment Dates Total Amount Paid 1,000 $ Additional Payment Date Total Am…" at bounding box center [454, 134] width 176 height 174
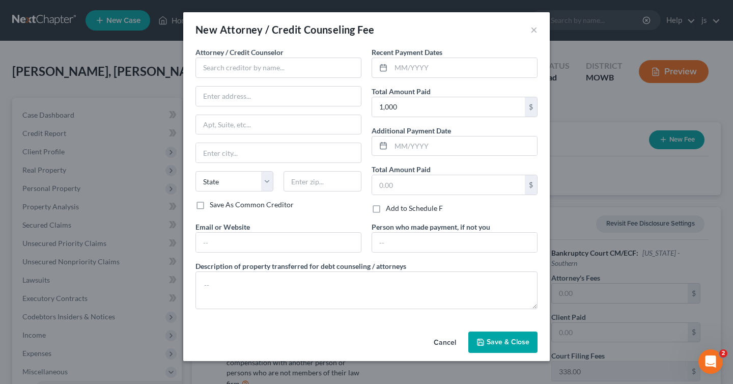
click at [491, 347] on button "Save & Close" at bounding box center [502, 341] width 69 height 21
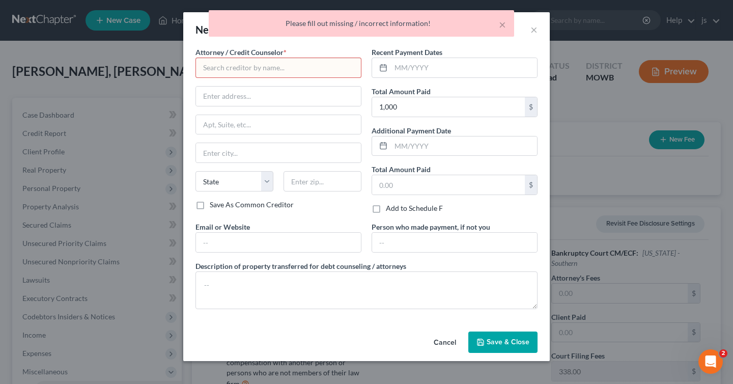
click at [266, 70] on input "text" at bounding box center [278, 67] width 166 height 20
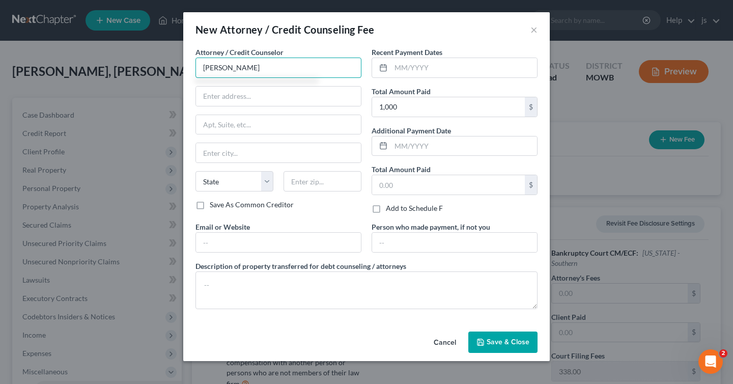
type input "[PERSON_NAME]"
click at [492, 331] on div "Cancel Save & Close" at bounding box center [366, 344] width 366 height 34
click at [490, 342] on span "Save & Close" at bounding box center [507, 341] width 43 height 9
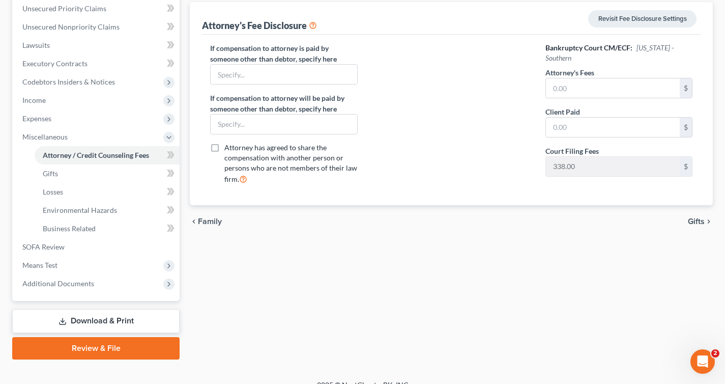
scroll to position [248, 0]
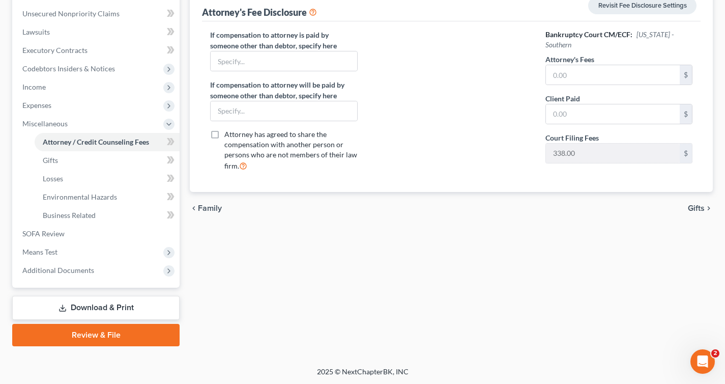
click at [90, 312] on link "Download & Print" at bounding box center [95, 308] width 167 height 24
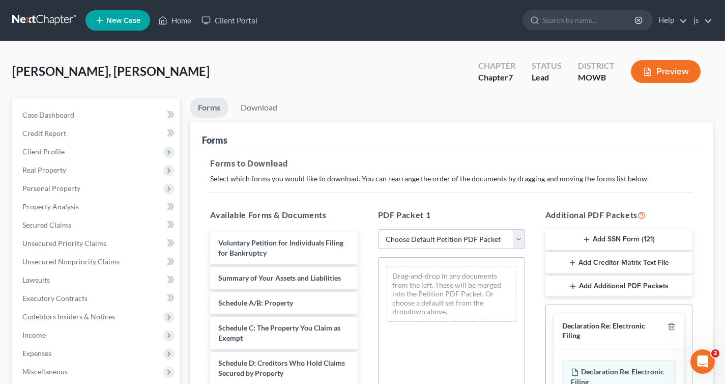
scroll to position [244, 0]
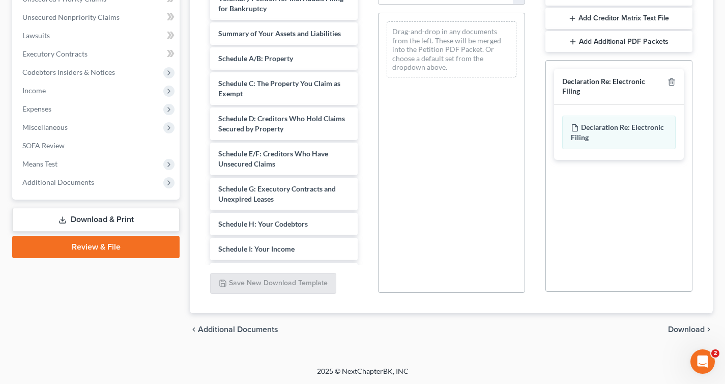
click at [106, 250] on link "Review & File" at bounding box center [95, 247] width 167 height 22
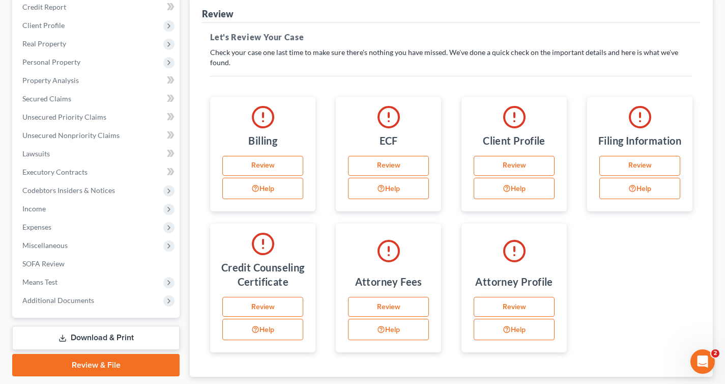
scroll to position [132, 0]
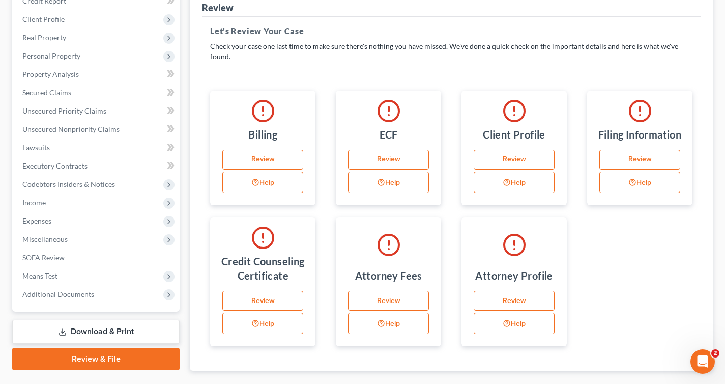
click at [369, 300] on link "Review" at bounding box center [388, 300] width 81 height 20
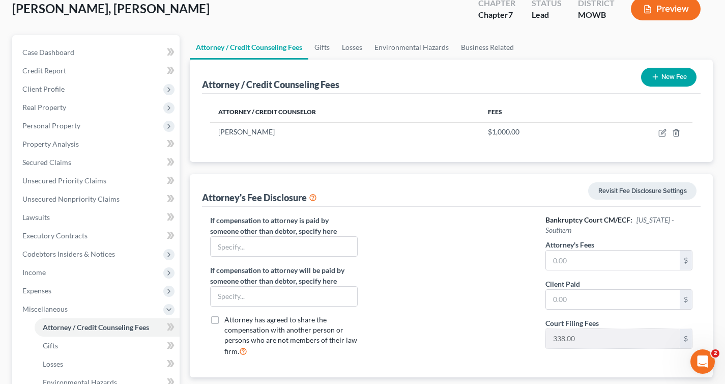
scroll to position [114, 0]
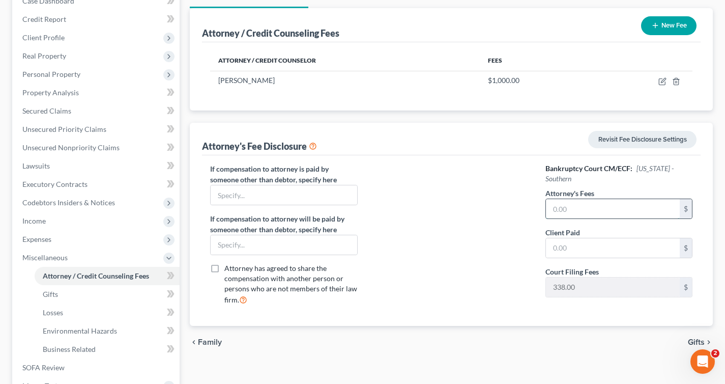
click at [557, 199] on input "text" at bounding box center [613, 208] width 134 height 19
type input "1,000"
click at [479, 243] on div at bounding box center [451, 238] width 167 height 150
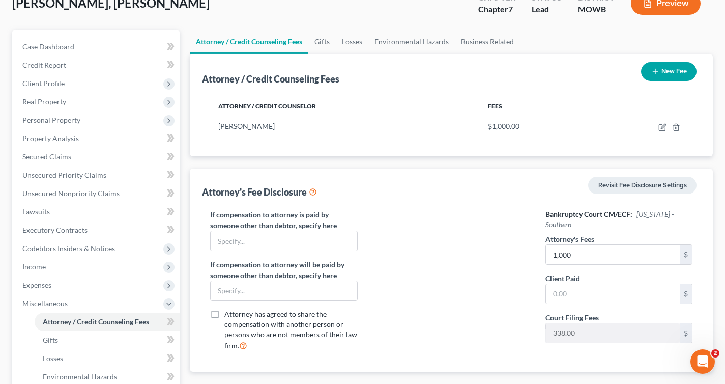
scroll to position [0, 0]
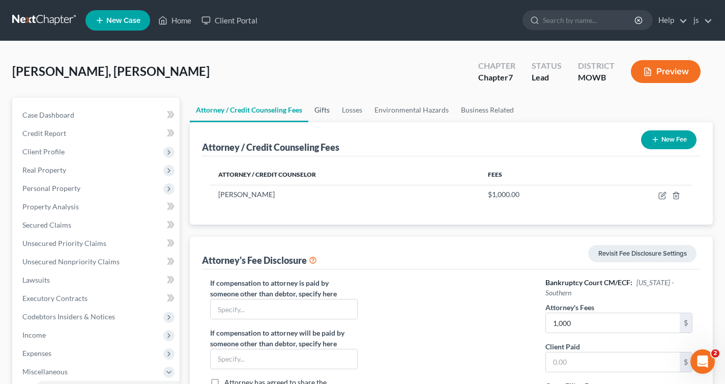
click at [324, 107] on link "Gifts" at bounding box center [321, 110] width 27 height 24
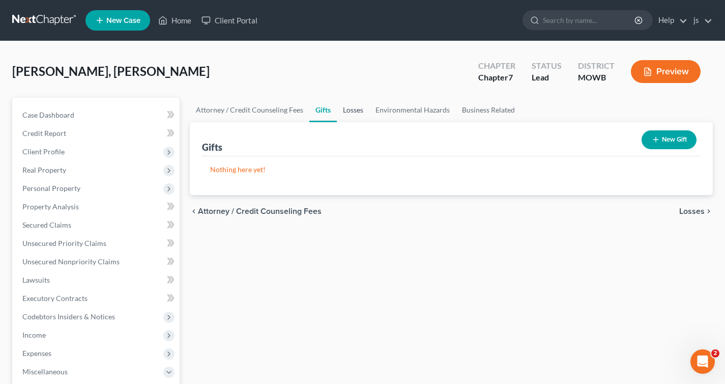
click at [357, 112] on link "Losses" at bounding box center [353, 110] width 33 height 24
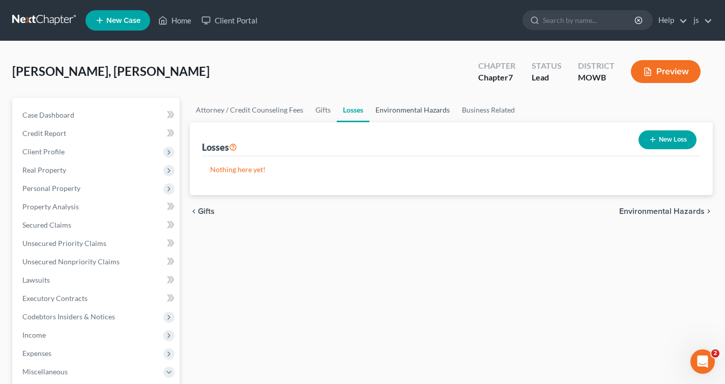
click at [386, 109] on link "Environmental Hazards" at bounding box center [412, 110] width 86 height 24
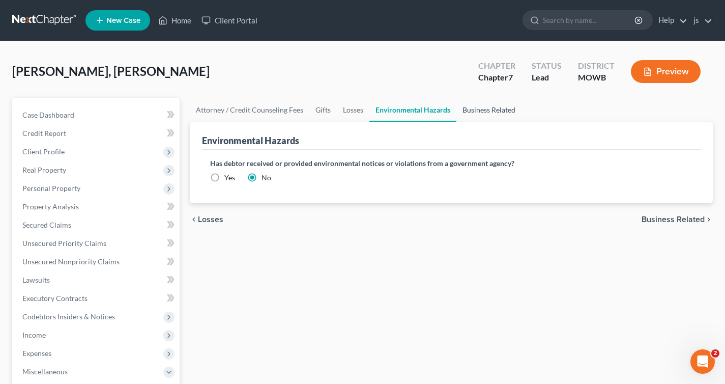
click at [469, 106] on link "Business Related" at bounding box center [488, 110] width 65 height 24
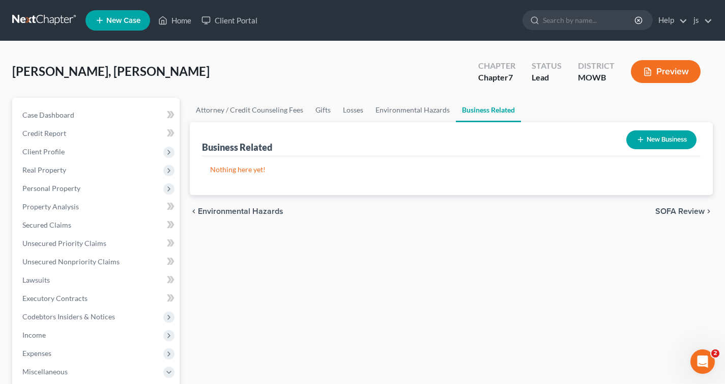
click at [671, 69] on button "Preview" at bounding box center [666, 71] width 70 height 23
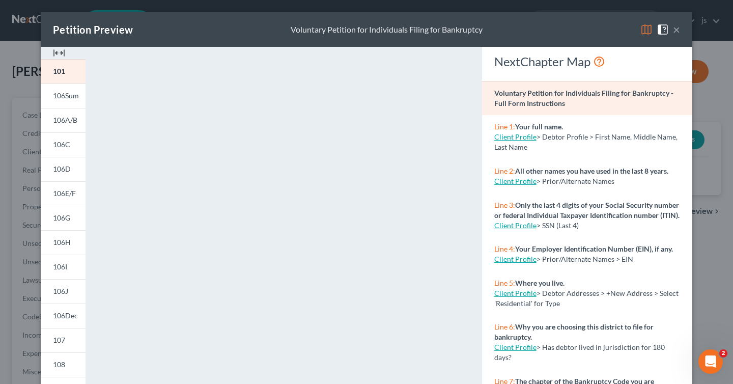
click at [673, 27] on button "×" at bounding box center [676, 29] width 7 height 12
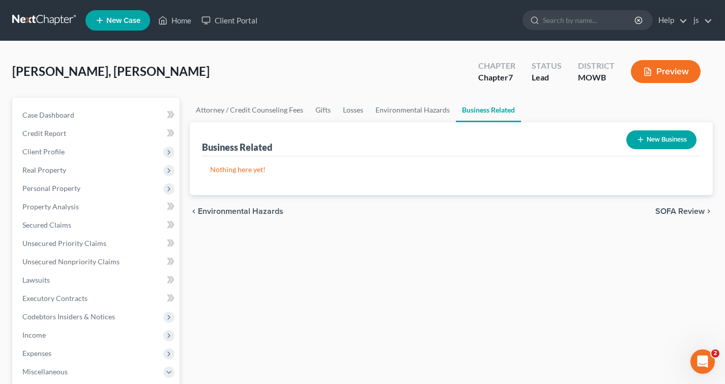
scroll to position [248, 0]
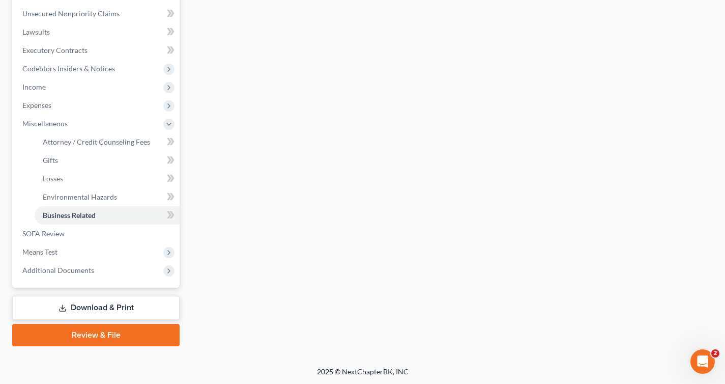
click at [74, 332] on link "Review & File" at bounding box center [95, 335] width 167 height 22
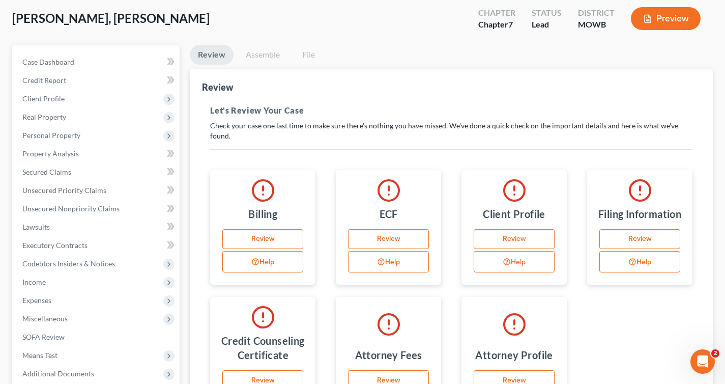
scroll to position [63, 0]
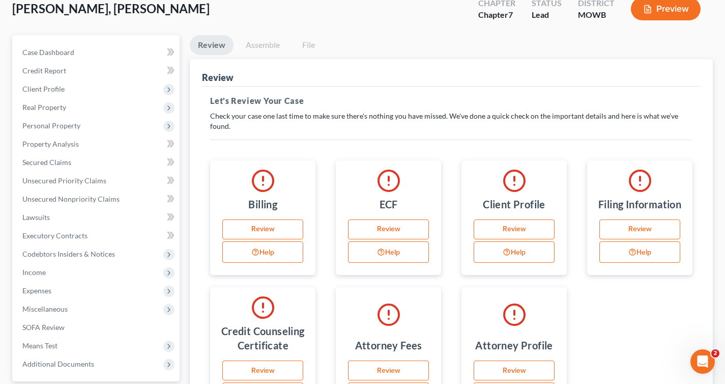
click at [265, 231] on link "Review" at bounding box center [262, 229] width 81 height 20
select select "45"
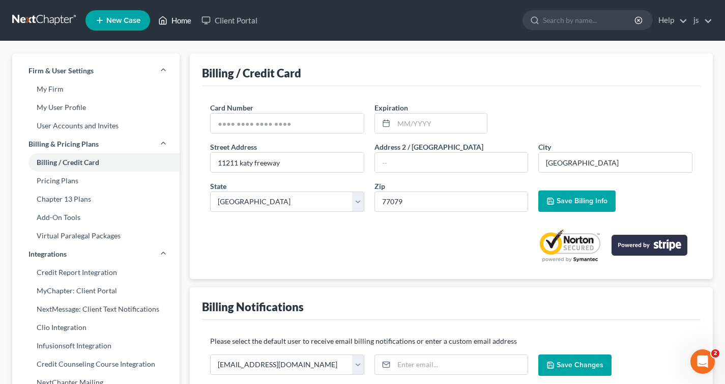
click at [174, 23] on link "Home" at bounding box center [174, 20] width 43 height 18
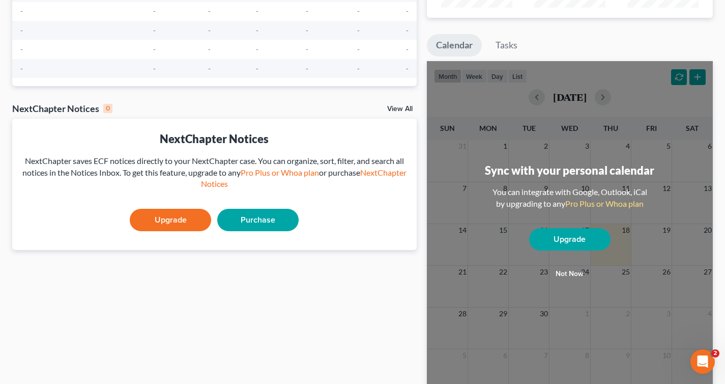
scroll to position [203, 0]
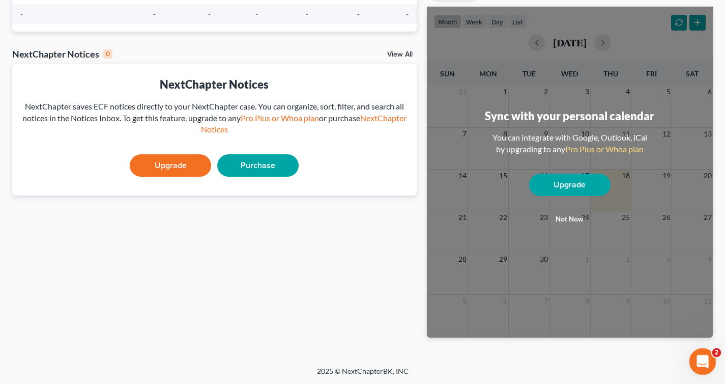
click at [692, 354] on div "Open Intercom Messenger" at bounding box center [701, 360] width 34 height 34
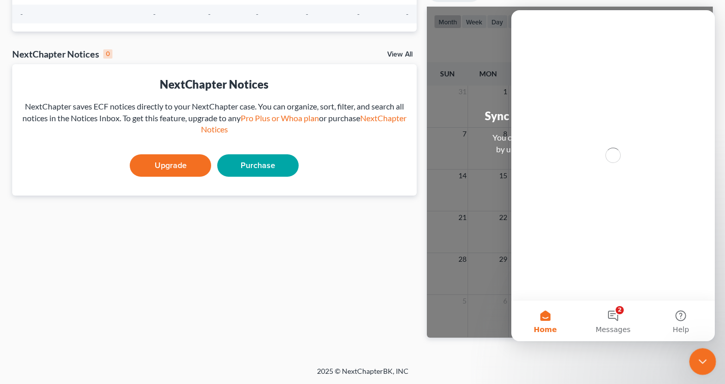
scroll to position [0, 0]
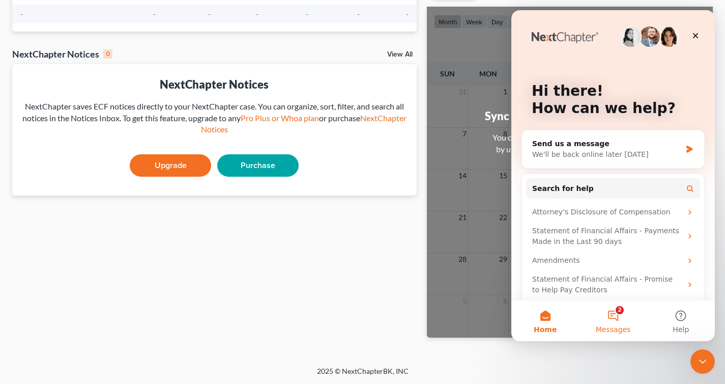
click at [619, 323] on button "2 Messages" at bounding box center [613, 320] width 68 height 41
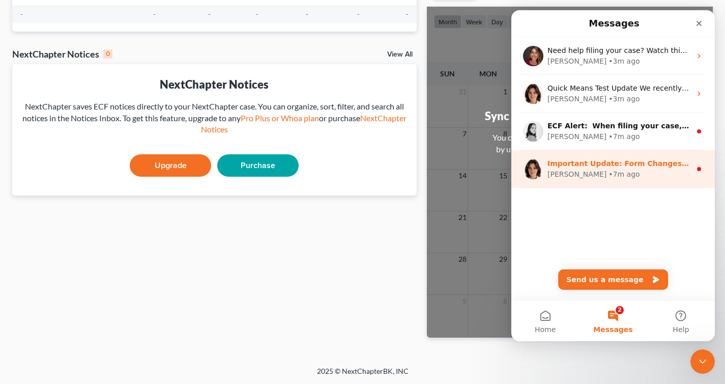
click at [625, 172] on div "[PERSON_NAME] • 7m ago" at bounding box center [618, 174] width 143 height 11
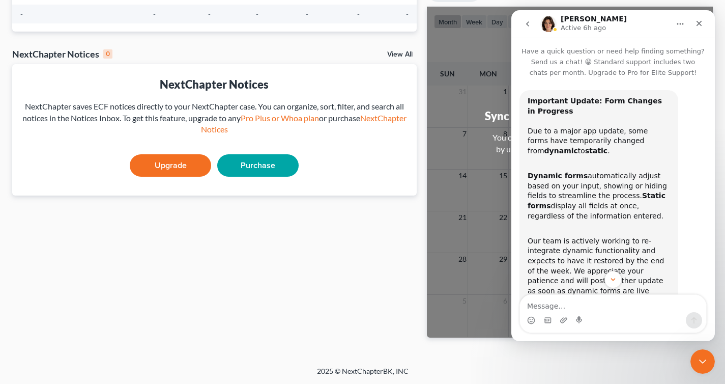
click at [531, 23] on icon "go back" at bounding box center [527, 24] width 8 height 8
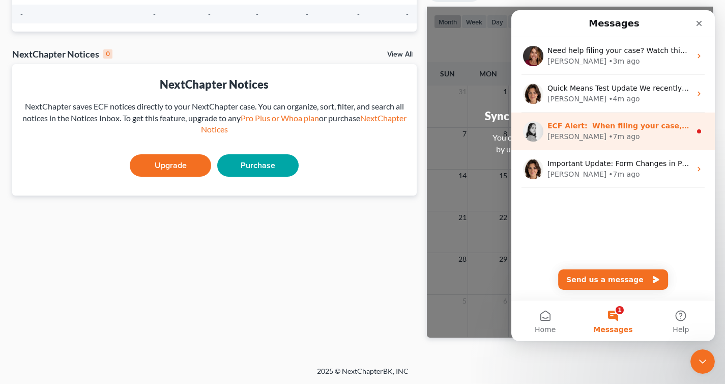
click at [622, 137] on div "[PERSON_NAME] • 7m ago" at bounding box center [618, 136] width 143 height 11
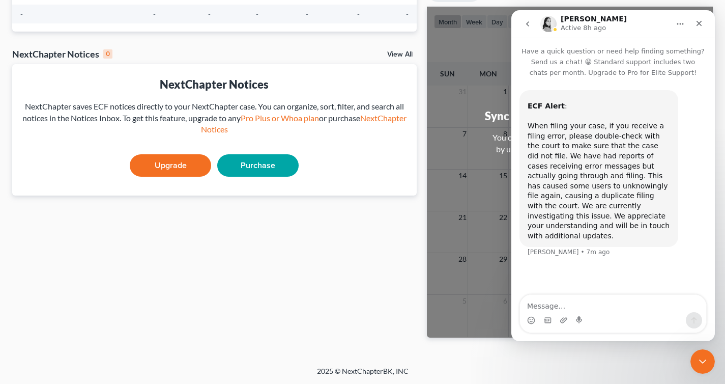
click at [528, 22] on icon "go back" at bounding box center [527, 23] width 3 height 5
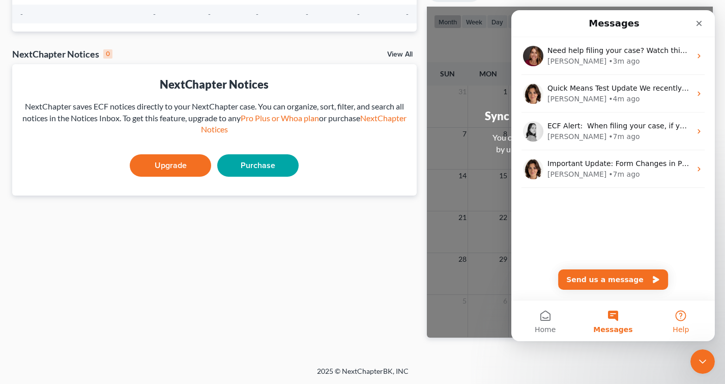
click at [684, 324] on button "Help" at bounding box center [681, 320] width 68 height 41
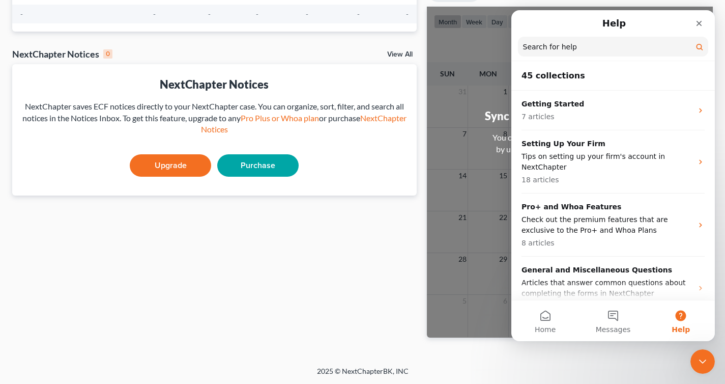
click at [596, 48] on input "Search for help" at bounding box center [613, 47] width 190 height 20
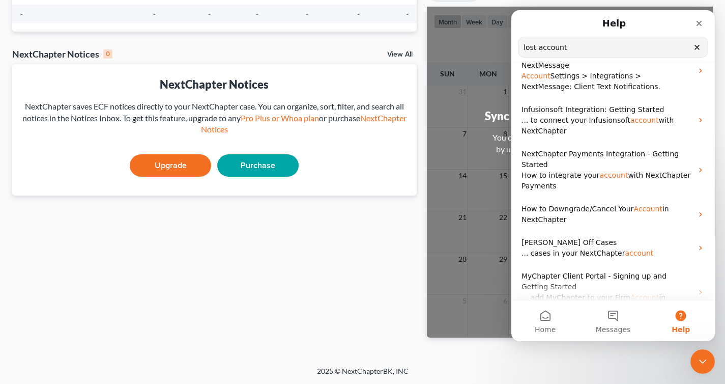
scroll to position [147, 0]
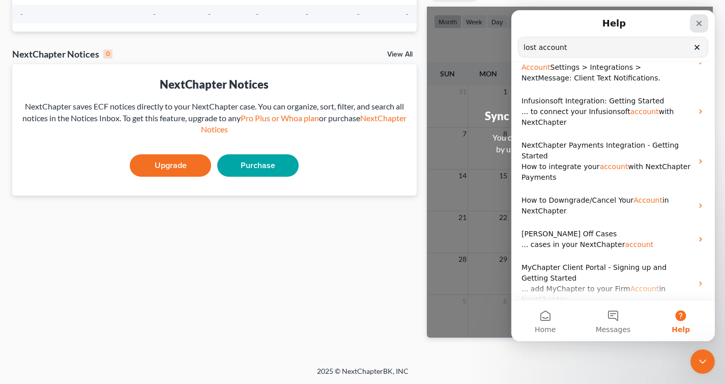
type input "lost account"
click at [697, 22] on icon "Close" at bounding box center [699, 23] width 8 height 8
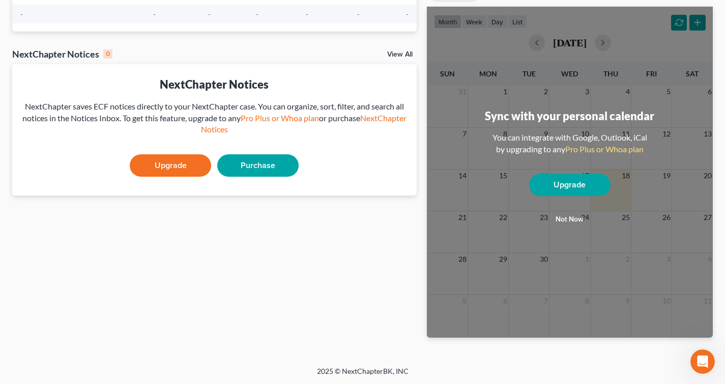
scroll to position [0, 0]
click at [513, 238] on div "Sync with your personal calendar You can integrate with Google, Outlook, iCal b…" at bounding box center [570, 172] width 186 height 153
click at [558, 218] on button "Not now" at bounding box center [569, 219] width 81 height 20
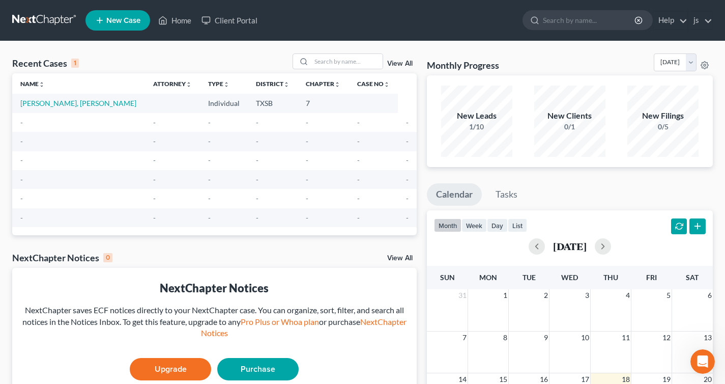
click at [116, 27] on link "New Case" at bounding box center [117, 20] width 65 height 20
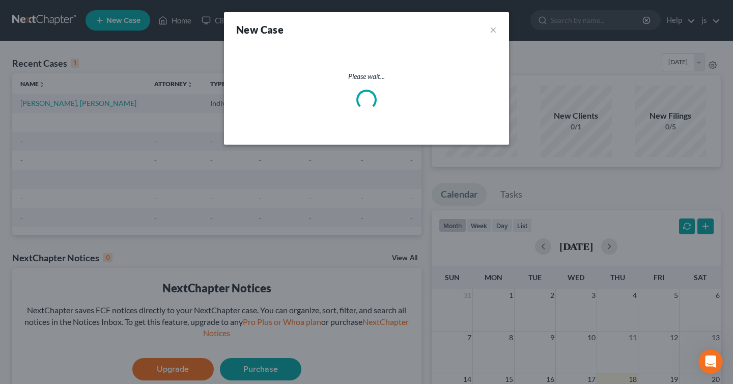
select select "79"
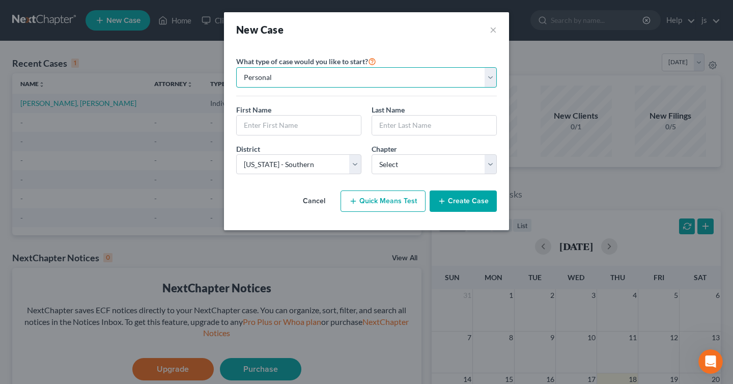
click at [311, 75] on select "Personal Business" at bounding box center [366, 77] width 260 height 20
click at [317, 202] on button "Cancel" at bounding box center [313, 201] width 45 height 20
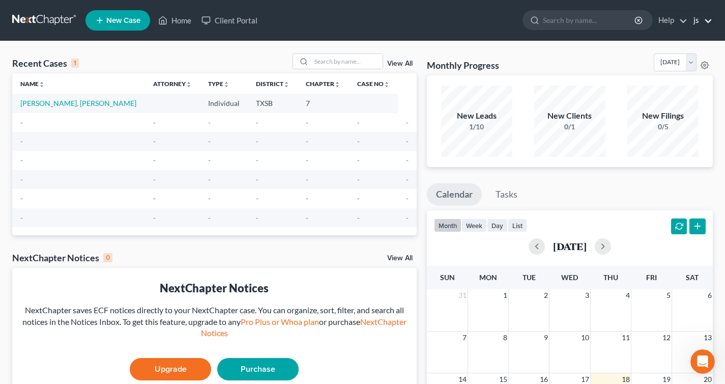
click at [699, 20] on link "js" at bounding box center [700, 20] width 24 height 18
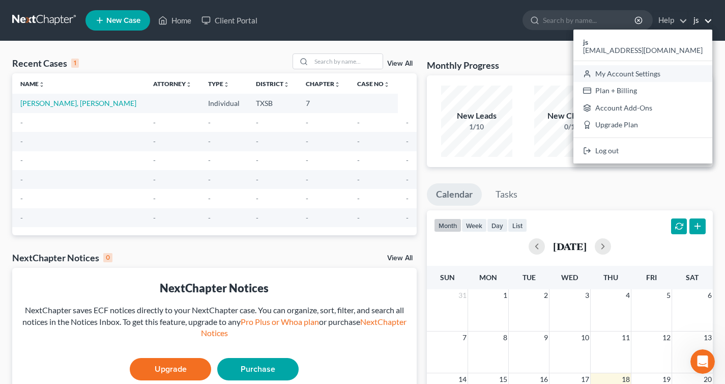
click at [655, 76] on link "My Account Settings" at bounding box center [642, 73] width 139 height 17
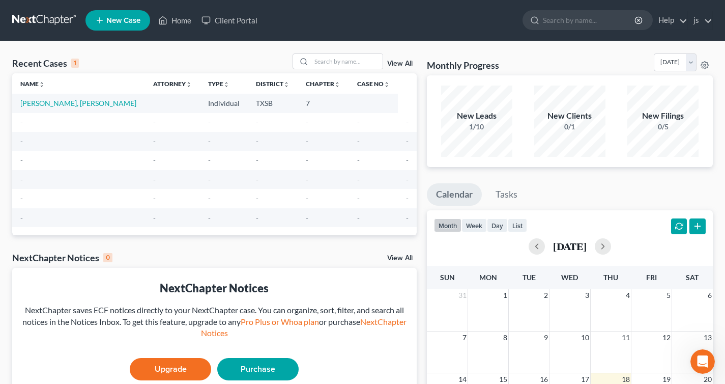
select select "79"
select select "24"
select select "45"
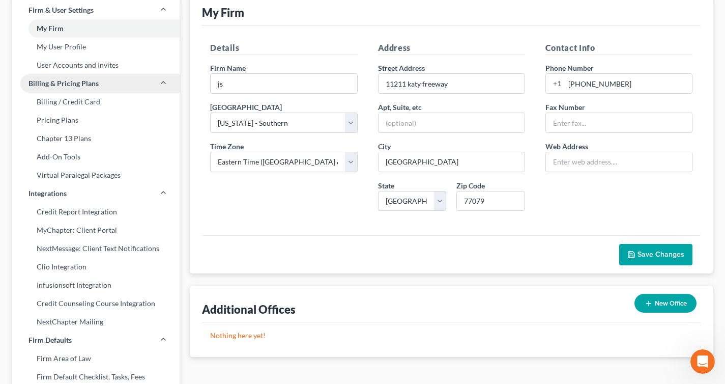
scroll to position [66, 0]
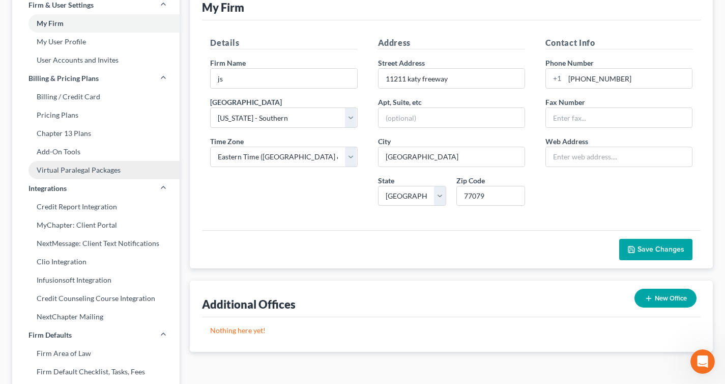
click at [85, 171] on link "Virtual Paralegal Packages" at bounding box center [95, 170] width 167 height 18
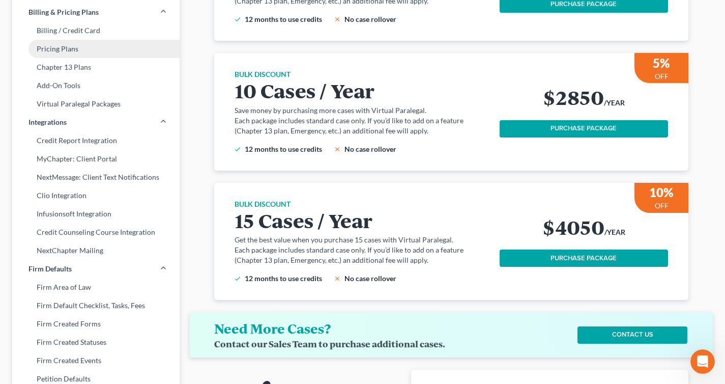
scroll to position [133, 0]
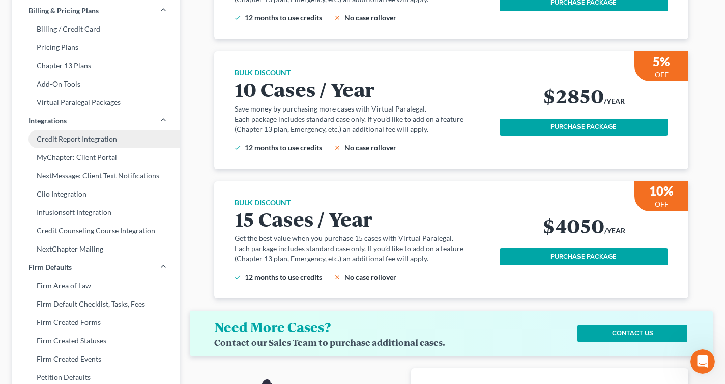
click at [96, 136] on link "Credit Report Integration" at bounding box center [95, 139] width 167 height 18
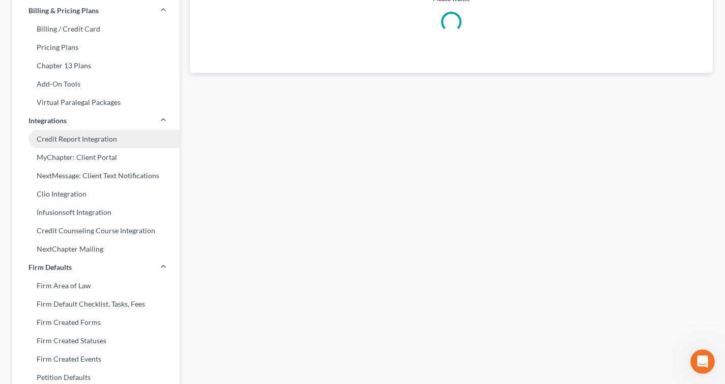
scroll to position [12, 0]
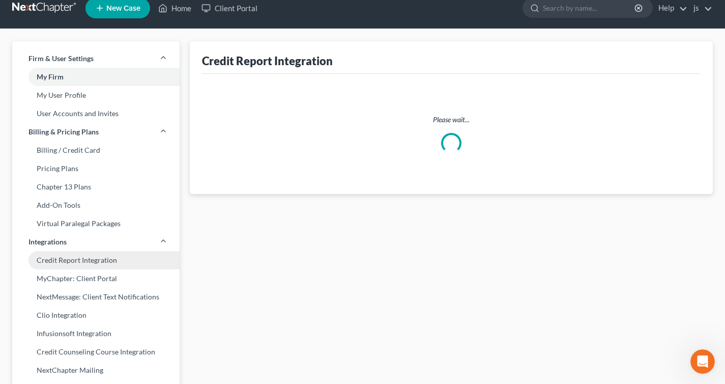
select select "45"
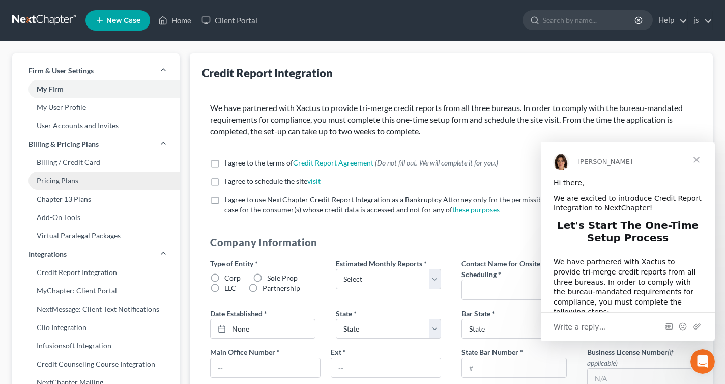
scroll to position [0, 0]
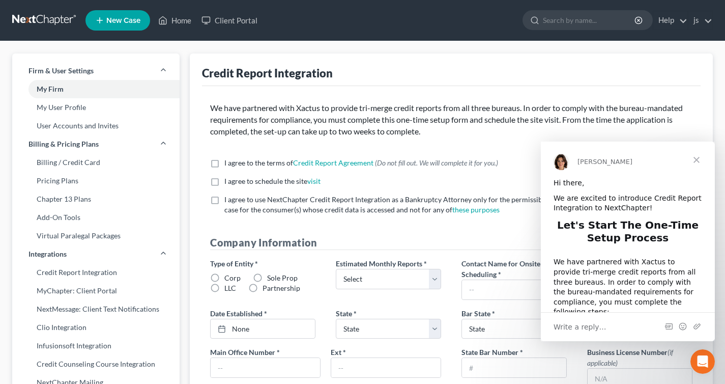
click at [692, 156] on span "Close" at bounding box center [696, 159] width 37 height 37
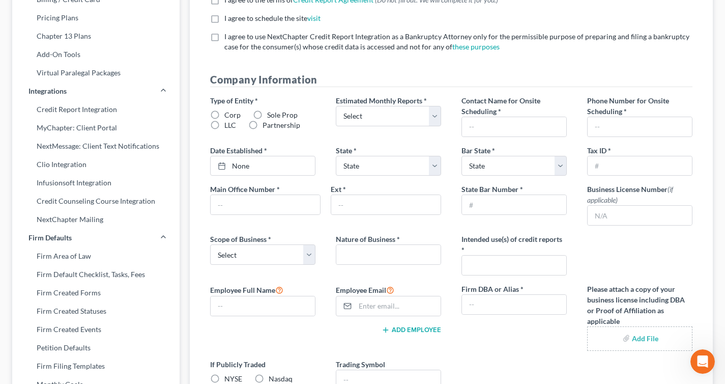
scroll to position [173, 0]
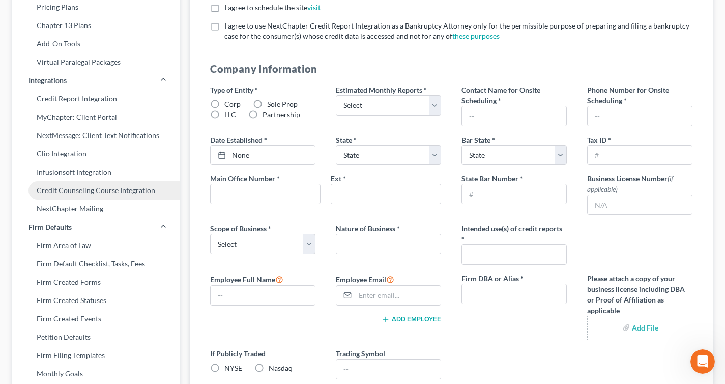
click at [149, 193] on link "Credit Counseling Course Integration" at bounding box center [95, 190] width 167 height 18
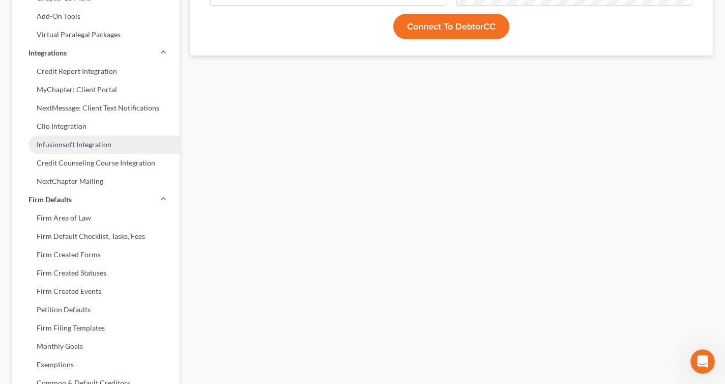
scroll to position [207, 0]
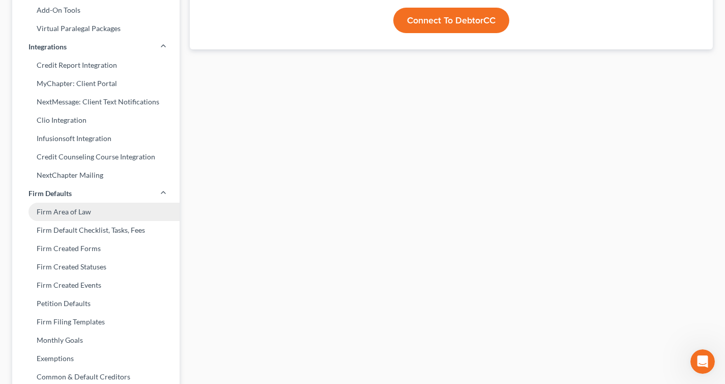
click at [157, 216] on link "Firm Area of Law" at bounding box center [95, 211] width 167 height 18
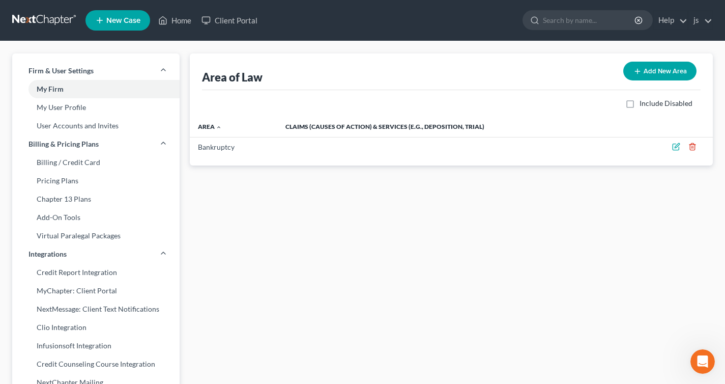
click at [641, 67] on icon "button" at bounding box center [637, 71] width 8 height 8
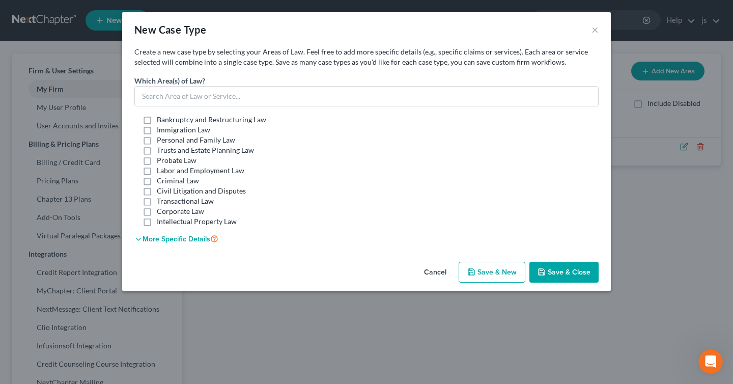
click at [157, 152] on label "Trusts and Estate Planning Law" at bounding box center [205, 150] width 97 height 10
click at [161, 152] on input "Trusts and Estate Planning Law" at bounding box center [164, 148] width 7 height 7
click at [157, 150] on label "Trusts and Estate Planning Law" at bounding box center [205, 150] width 97 height 10
click at [161, 150] on input "Trusts and Estate Planning Law" at bounding box center [164, 148] width 7 height 7
checkbox input "false"
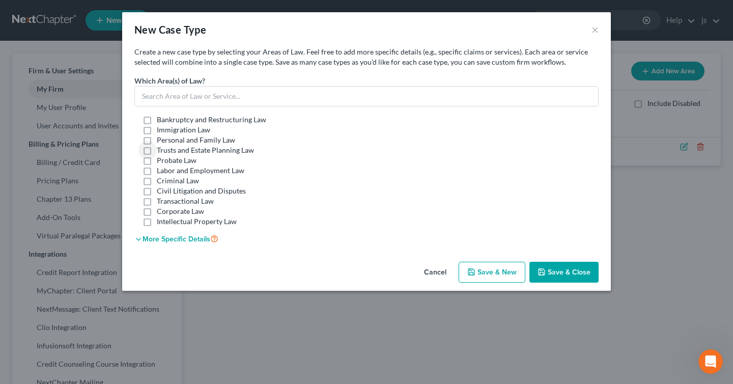
click at [157, 127] on label "Immigration Law" at bounding box center [183, 130] width 53 height 10
click at [161, 127] on input "Immigration Law" at bounding box center [164, 128] width 7 height 7
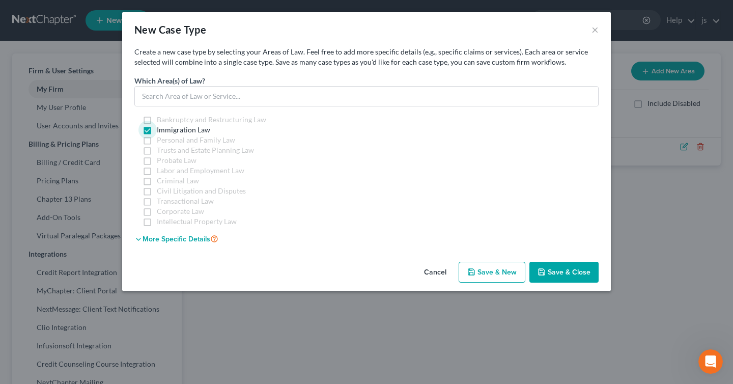
click at [157, 129] on label "Immigration Law" at bounding box center [183, 130] width 53 height 10
click at [161, 129] on input "Immigration Law" at bounding box center [164, 128] width 7 height 7
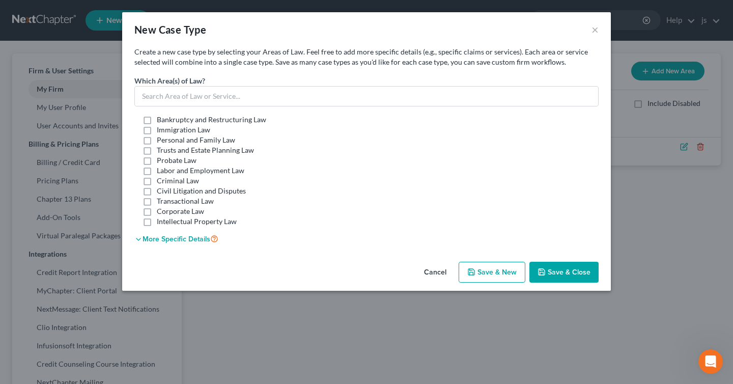
click at [138, 238] on icon "button" at bounding box center [138, 239] width 8 height 8
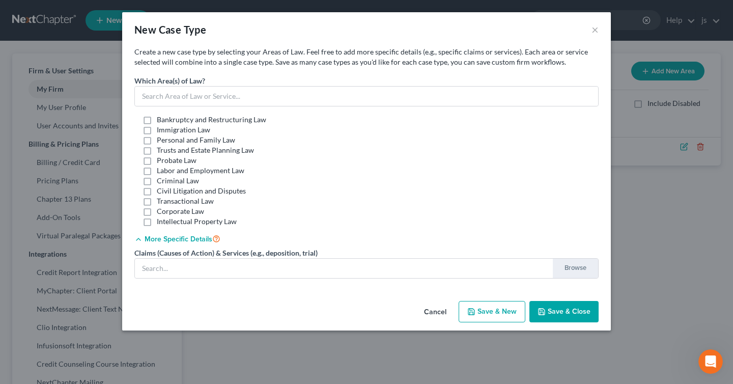
click at [138, 240] on icon "button" at bounding box center [138, 239] width 8 height 8
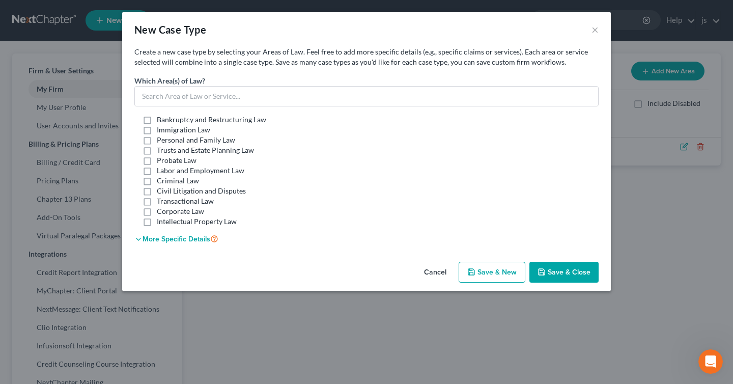
click at [157, 128] on label "Immigration Law" at bounding box center [183, 130] width 53 height 10
click at [161, 128] on input "Immigration Law" at bounding box center [164, 128] width 7 height 7
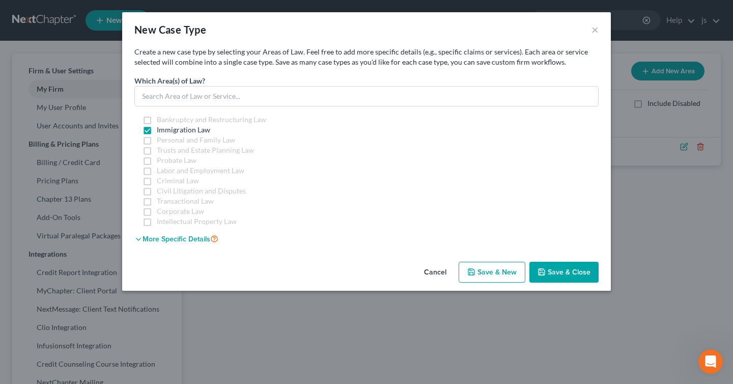
click at [157, 128] on label "Immigration Law" at bounding box center [183, 130] width 53 height 10
click at [161, 128] on input "Immigration Law" at bounding box center [164, 128] width 7 height 7
checkbox input "false"
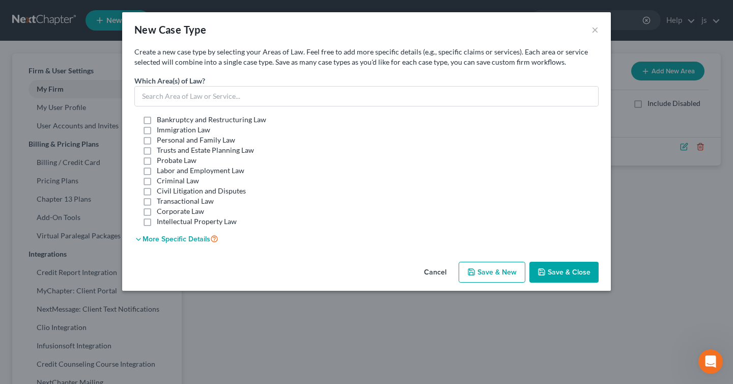
click at [157, 152] on label "Trusts and Estate Planning Law" at bounding box center [205, 150] width 97 height 10
click at [161, 152] on input "Trusts and Estate Planning Law" at bounding box center [164, 148] width 7 height 7
checkbox input "true"
click at [560, 271] on span "Save & Close" at bounding box center [568, 272] width 43 height 9
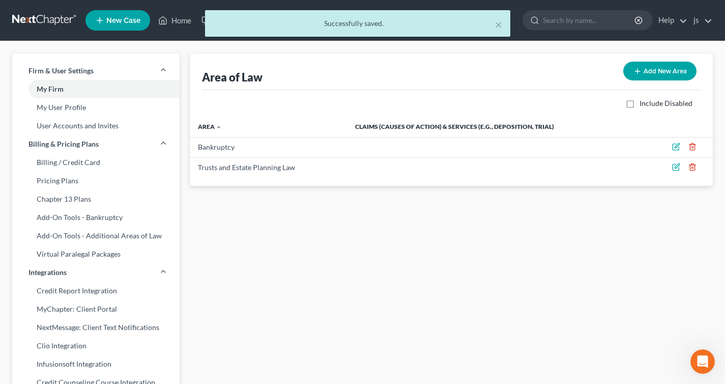
click at [102, 21] on div "× Successfully saved." at bounding box center [357, 26] width 725 height 32
click at [107, 21] on div "× Successfully saved." at bounding box center [357, 26] width 725 height 32
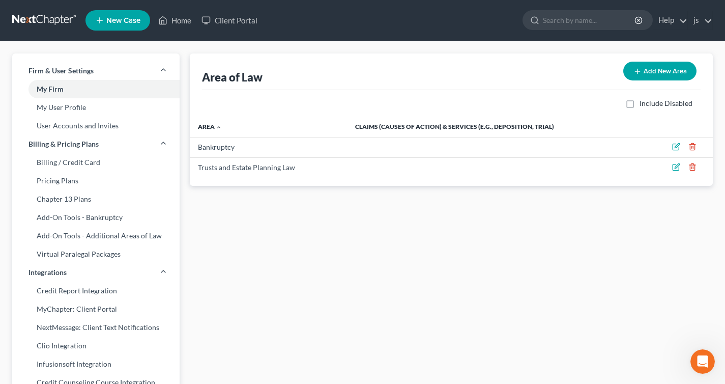
click at [107, 18] on span "New Case" at bounding box center [123, 21] width 34 height 8
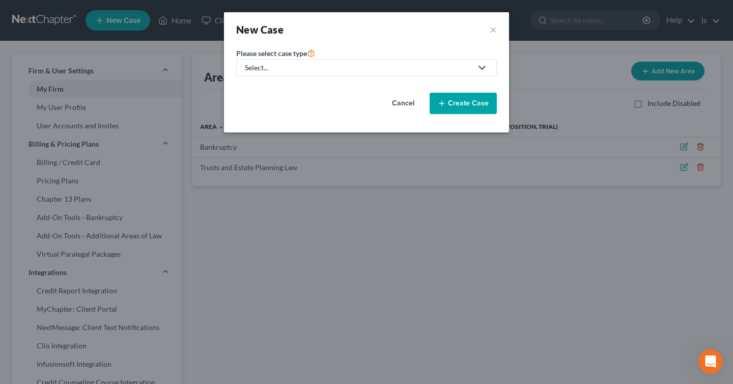
click at [266, 66] on div "Select..." at bounding box center [358, 68] width 227 height 10
click at [270, 100] on div "Trusts and Estate Planning Law" at bounding box center [294, 103] width 97 height 10
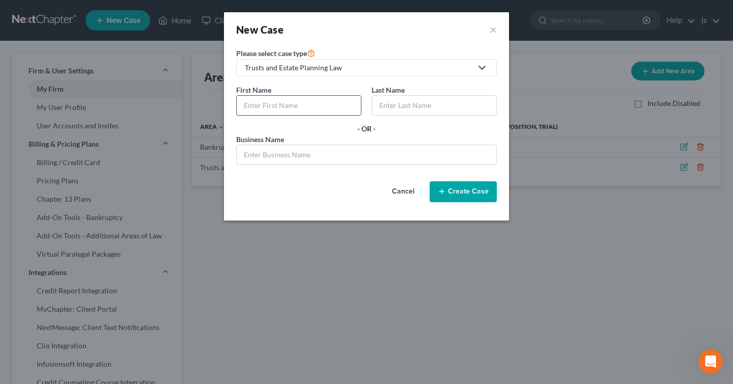
click at [309, 106] on input "text" at bounding box center [299, 105] width 124 height 19
type input "jj"
click at [422, 107] on input "text" at bounding box center [434, 105] width 124 height 19
type input "k"
click at [422, 126] on div "- OR -" at bounding box center [366, 129] width 260 height 10
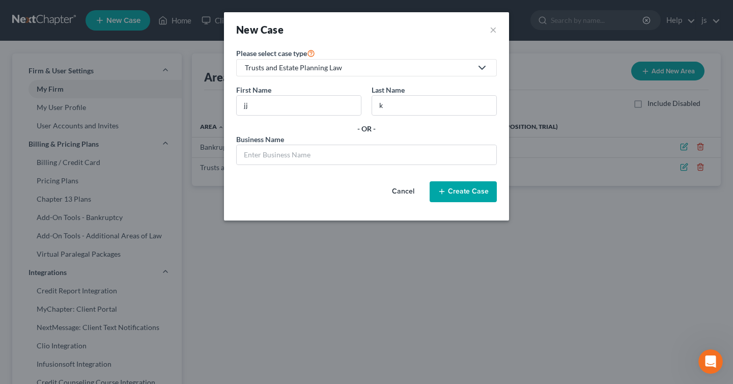
click at [460, 197] on button "Create Case" at bounding box center [462, 191] width 67 height 21
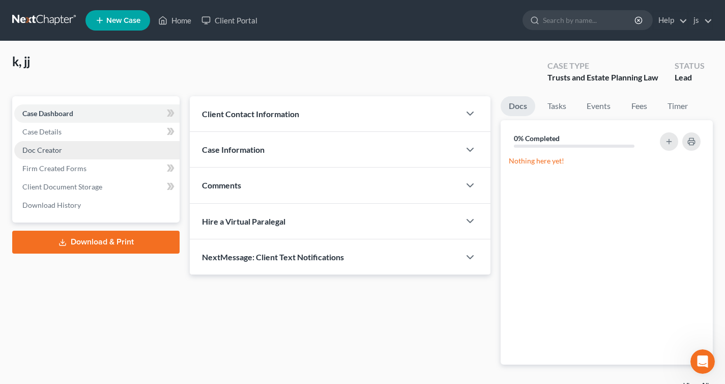
click at [144, 149] on link "Doc Creator" at bounding box center [96, 150] width 165 height 18
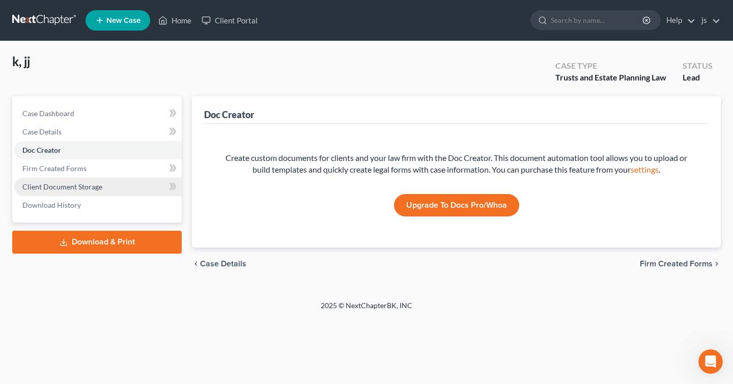
click at [133, 180] on link "Client Document Storage" at bounding box center [97, 187] width 167 height 18
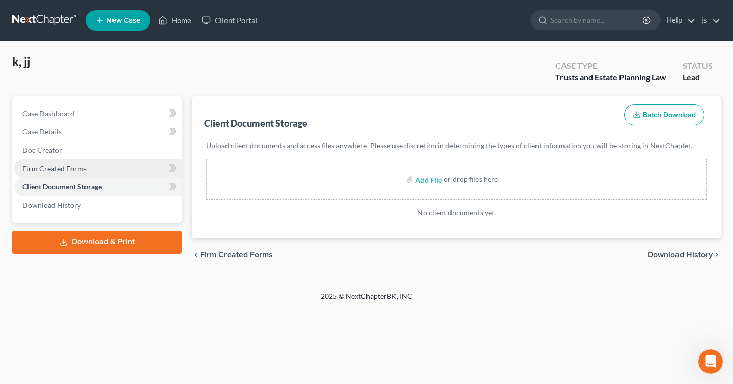
click at [133, 170] on link "Firm Created Forms" at bounding box center [97, 168] width 167 height 18
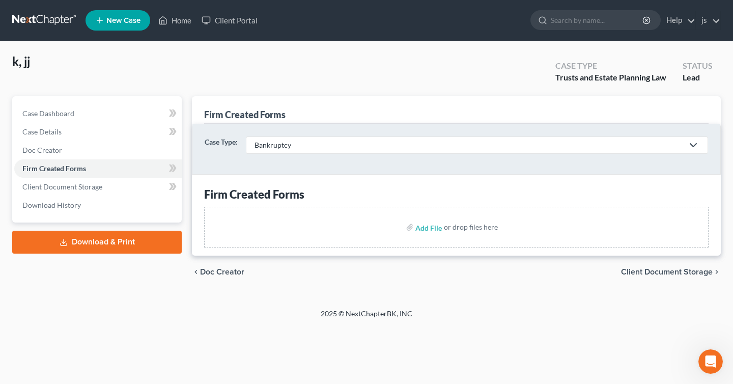
click at [304, 148] on div "Bankruptcy" at bounding box center [468, 145] width 428 height 10
click at [295, 178] on div "Trusts and Estate Planning Law" at bounding box center [303, 181] width 97 height 10
click at [80, 114] on link "Case Dashboard" at bounding box center [97, 113] width 167 height 18
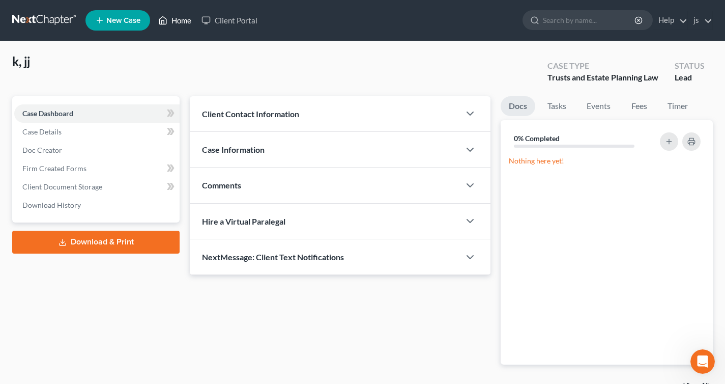
click at [154, 29] on link "Home" at bounding box center [174, 20] width 43 height 18
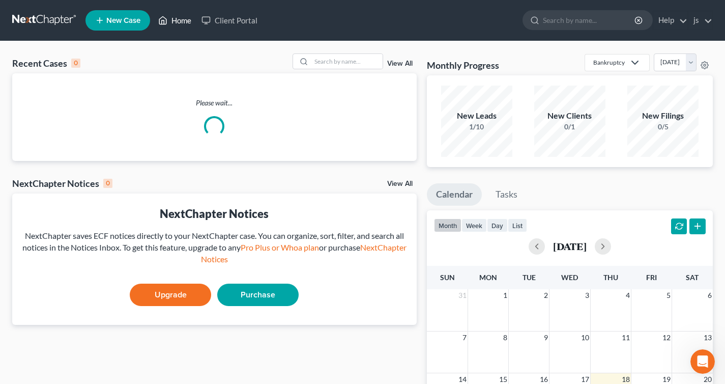
click at [168, 24] on link "Home" at bounding box center [174, 20] width 43 height 18
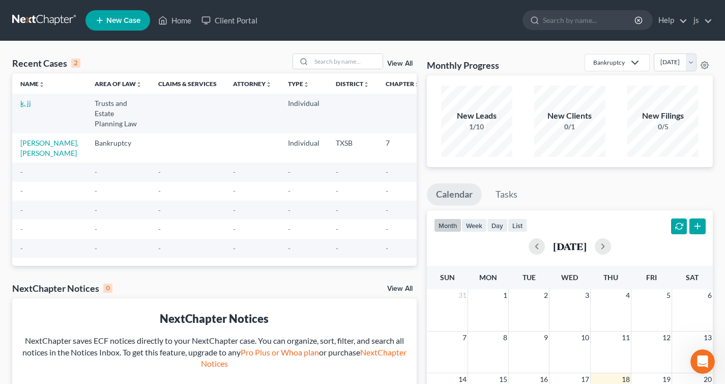
click at [22, 101] on link "k, jj" at bounding box center [25, 103] width 11 height 9
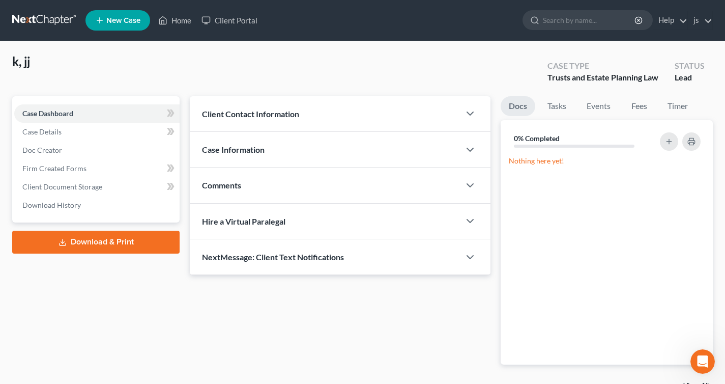
click at [388, 117] on div "Client Contact Information" at bounding box center [325, 113] width 270 height 35
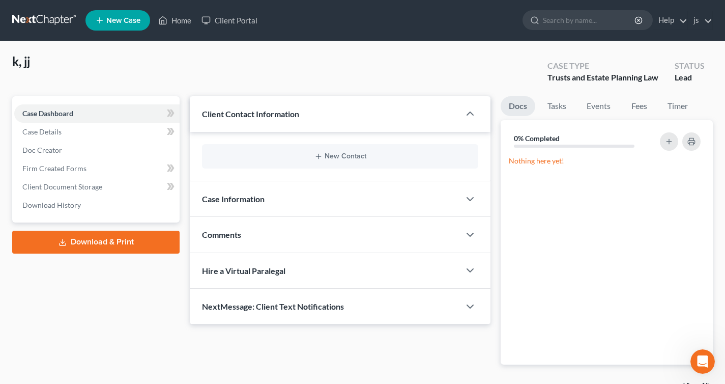
click at [361, 199] on div "Case Information" at bounding box center [325, 198] width 270 height 35
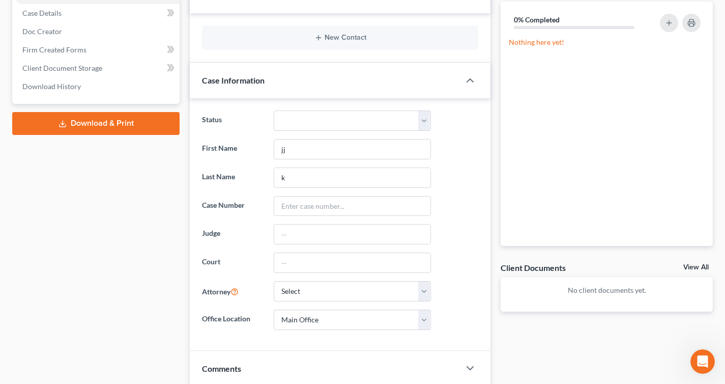
scroll to position [231, 0]
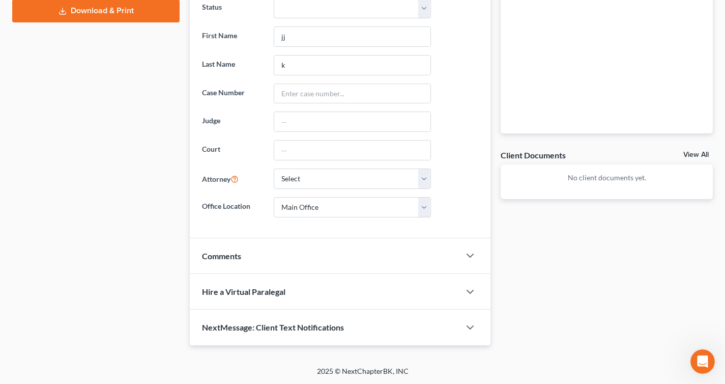
click at [309, 325] on span "NextMessage: Client Text Notifications" at bounding box center [273, 327] width 142 height 10
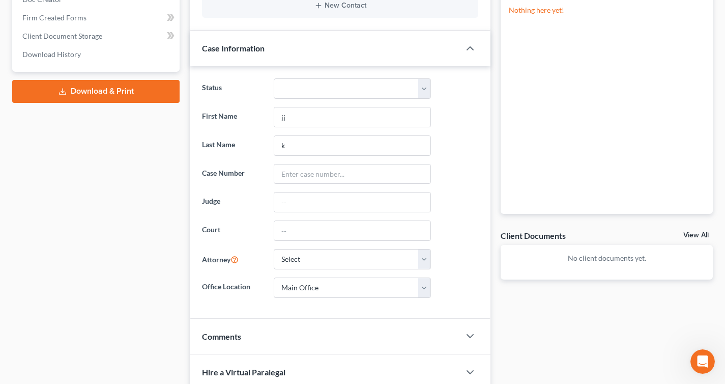
scroll to position [0, 0]
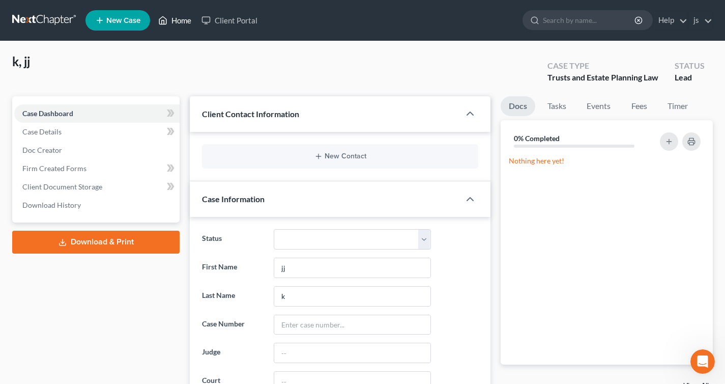
click at [179, 21] on link "Home" at bounding box center [174, 20] width 43 height 18
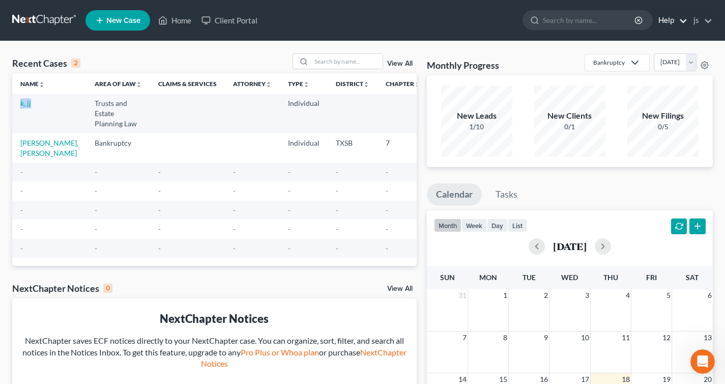
click at [667, 22] on link "Help" at bounding box center [670, 20] width 34 height 18
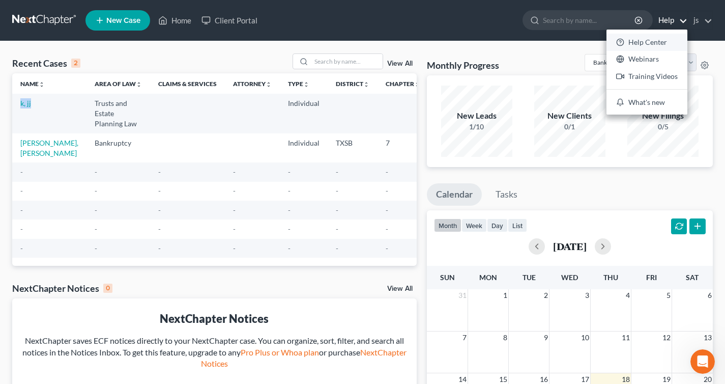
click at [657, 44] on link "Help Center" at bounding box center [646, 42] width 81 height 17
